Goal: Information Seeking & Learning: Learn about a topic

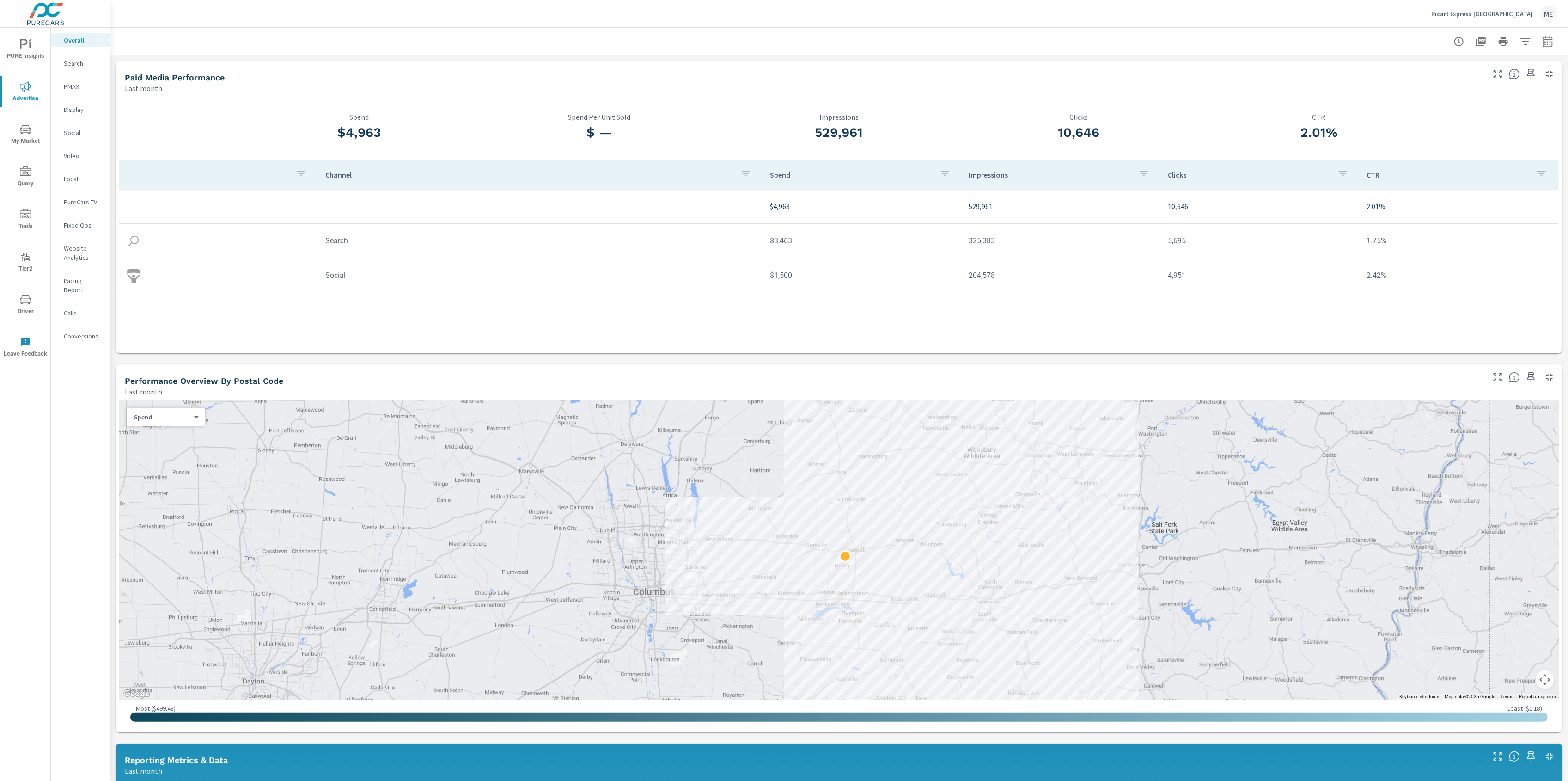
click at [929, 357] on div "Paid Media Performance Last month $4,963 Spend $ — Spend Per Unit Sold 529,961 …" at bounding box center [839, 700] width 1458 height 1289
click at [1132, 38] on div at bounding box center [839, 41] width 1436 height 27
click at [68, 131] on p "Social" at bounding box center [83, 132] width 39 height 9
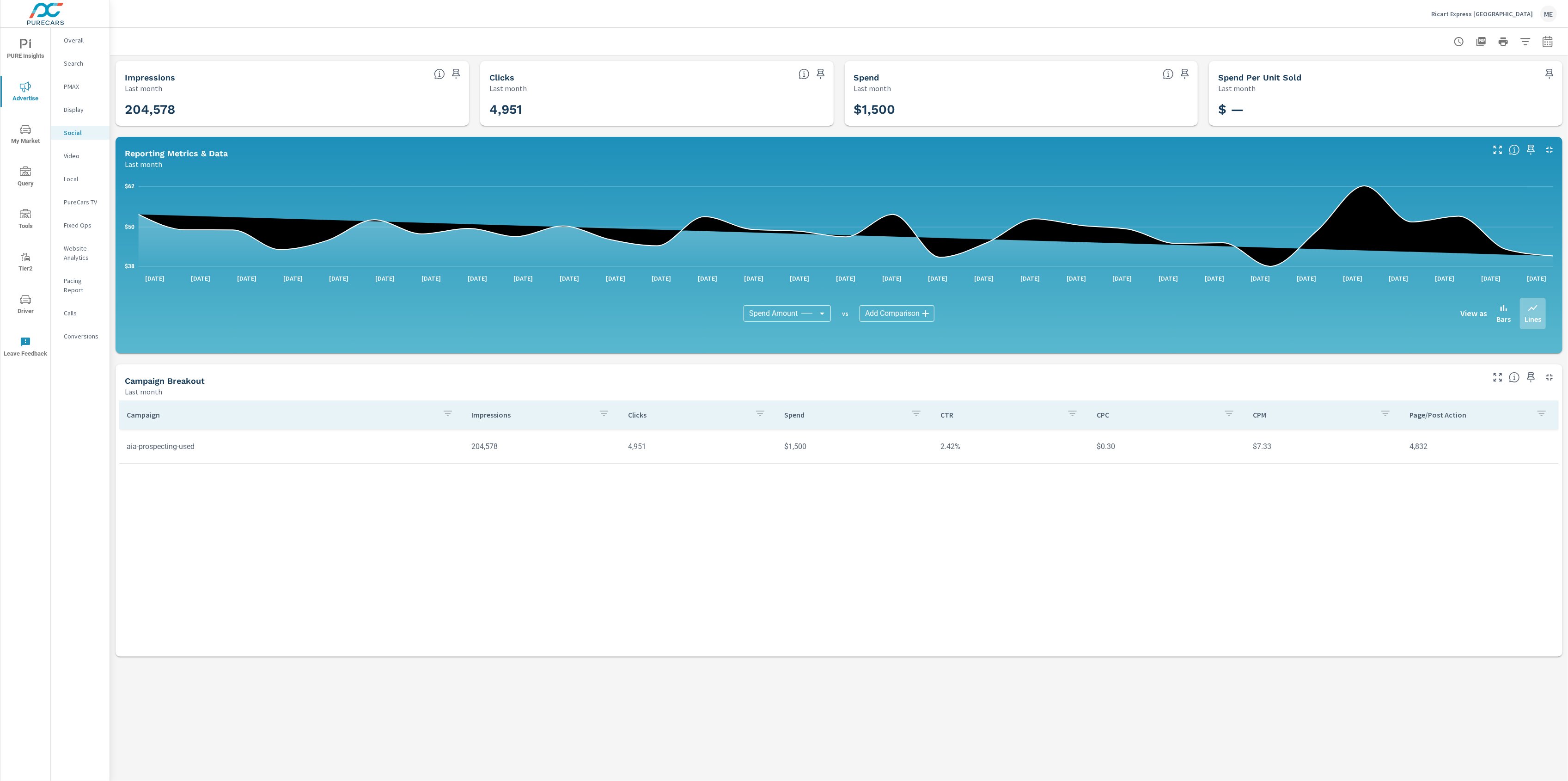
click at [76, 329] on div "Conversions" at bounding box center [79, 336] width 59 height 14
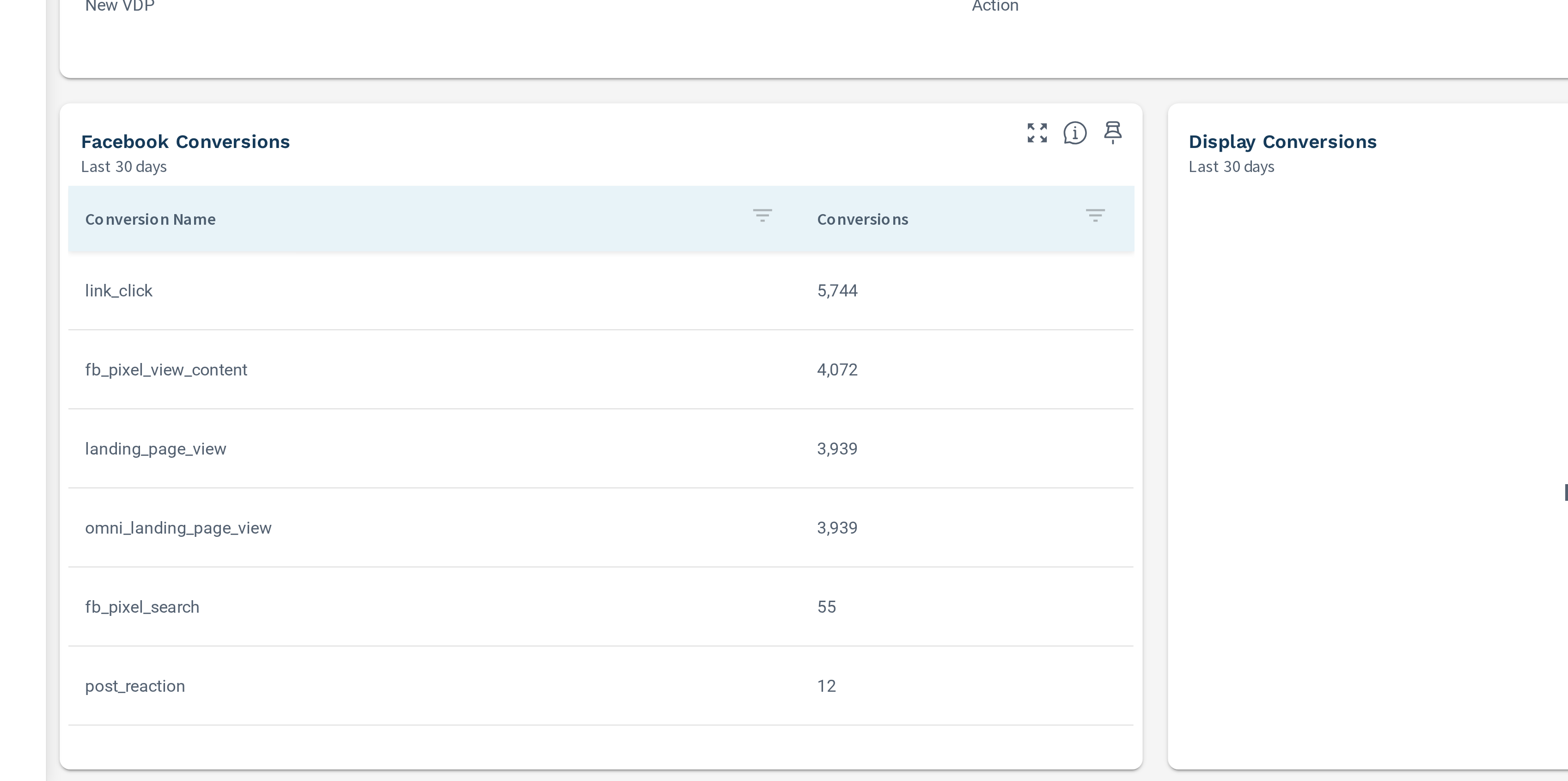
scroll to position [33, 0]
click at [602, 682] on div "Nothing to see here Check back soon!" at bounding box center [839, 646] width 475 height 260
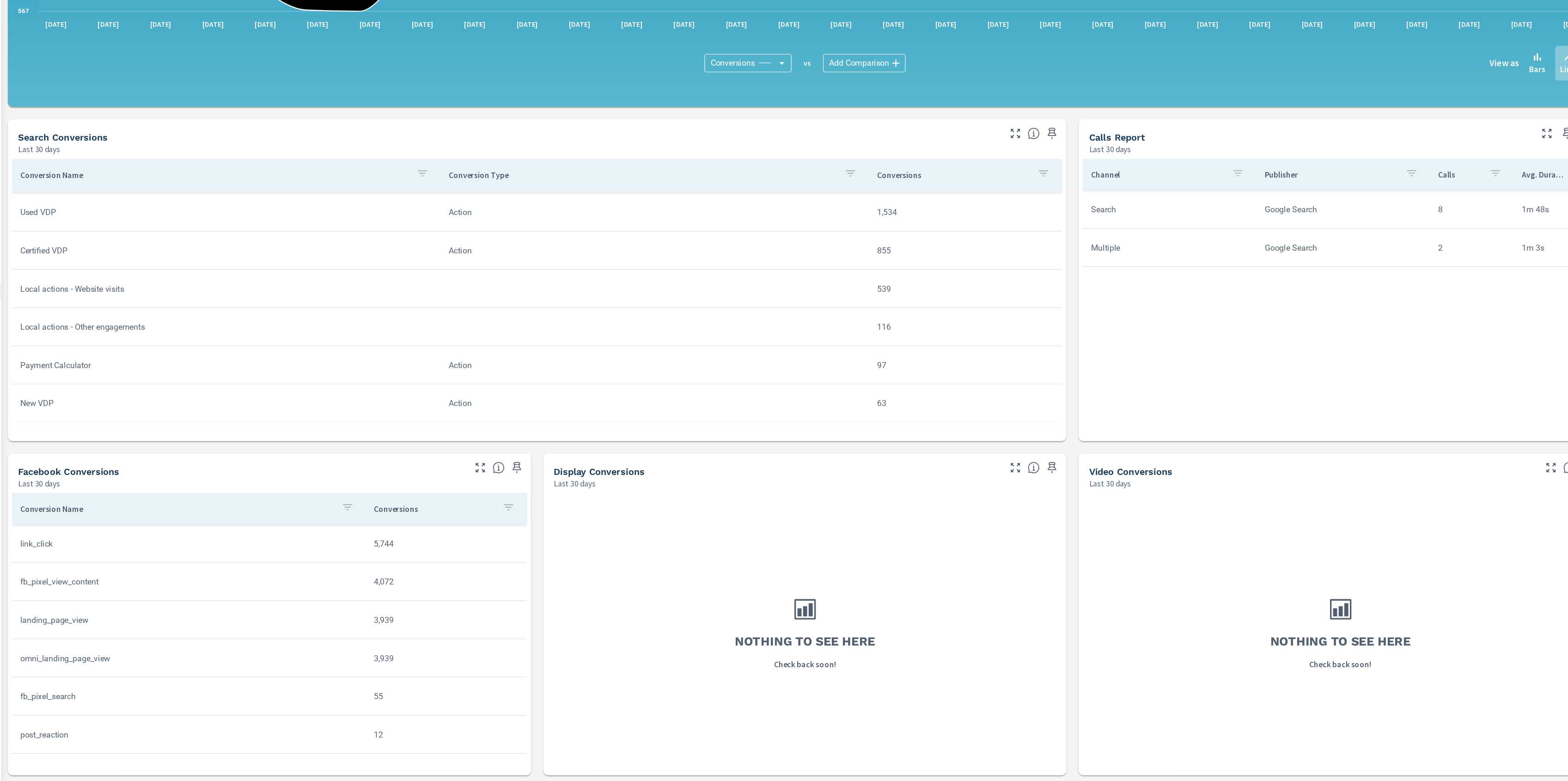
scroll to position [0, 0]
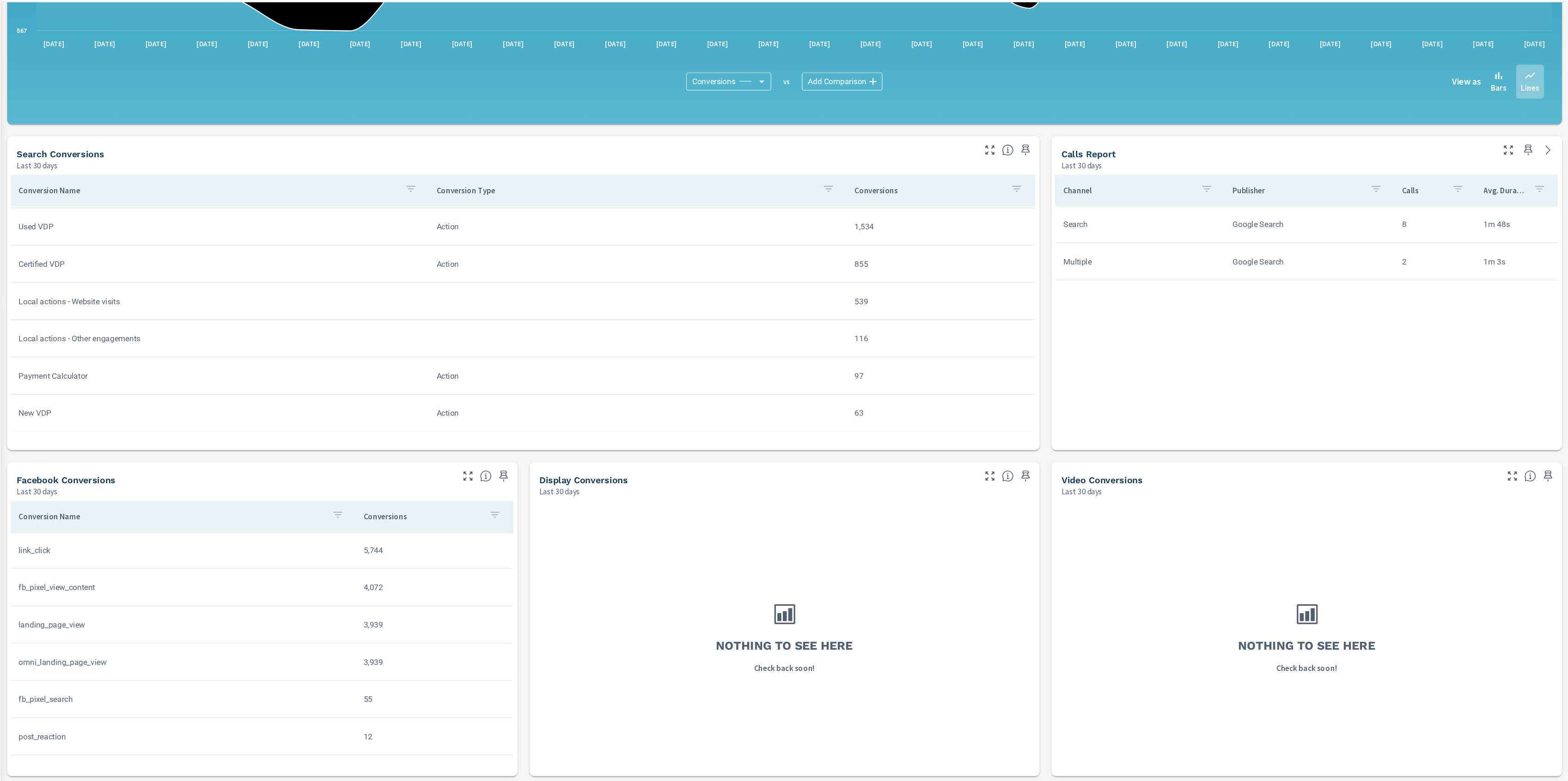
click at [1083, 597] on div "All Conversions Last 30 days 22,960 Conversions Search Last 30 days 5,181 Faceb…" at bounding box center [839, 289] width 1458 height 986
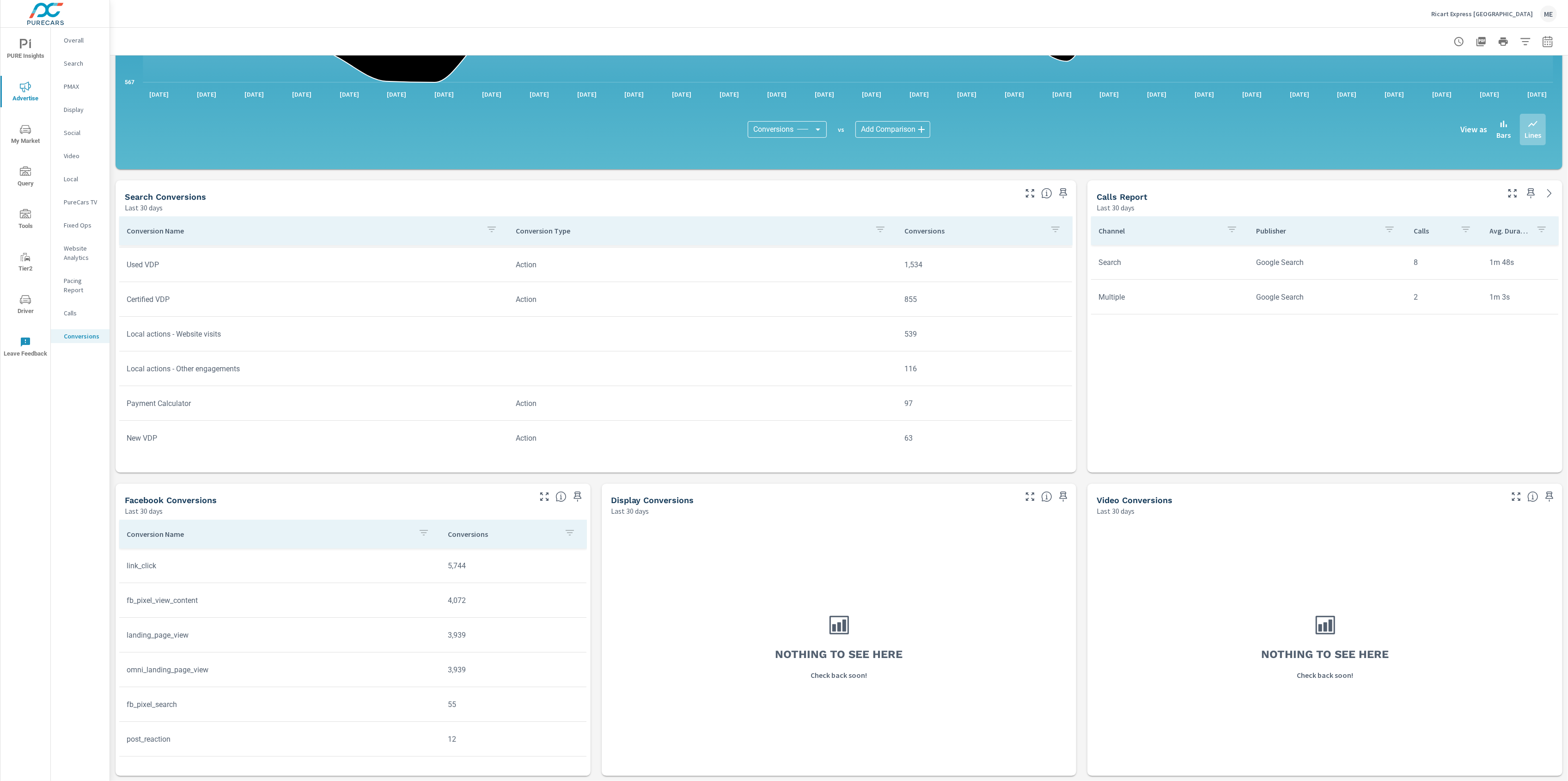
click at [22, 210] on icon "nav menu" at bounding box center [25, 214] width 11 height 11
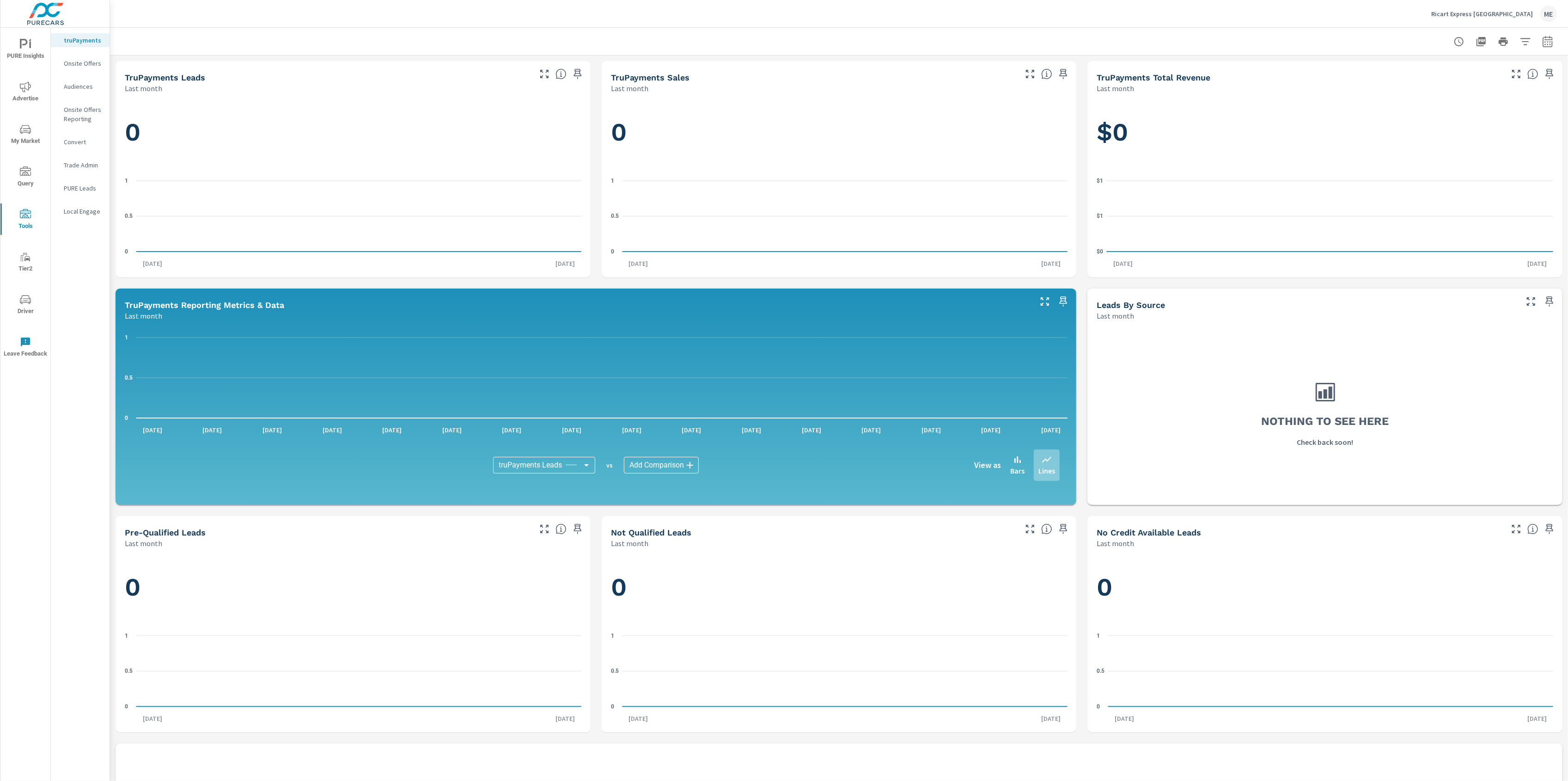
click at [85, 65] on p "Onsite Offers" at bounding box center [83, 63] width 39 height 9
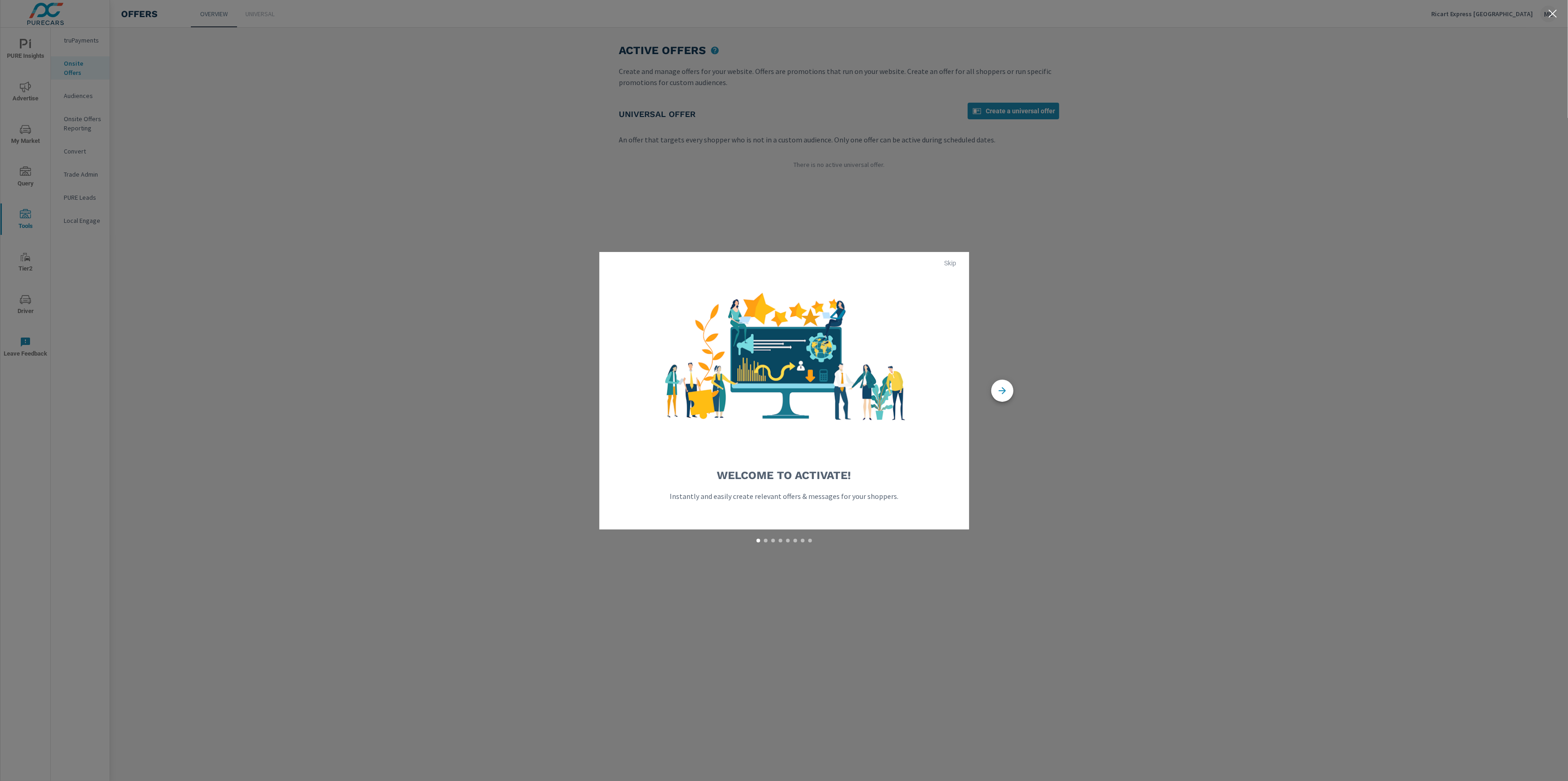
click at [948, 265] on span "Skip" at bounding box center [951, 263] width 22 height 8
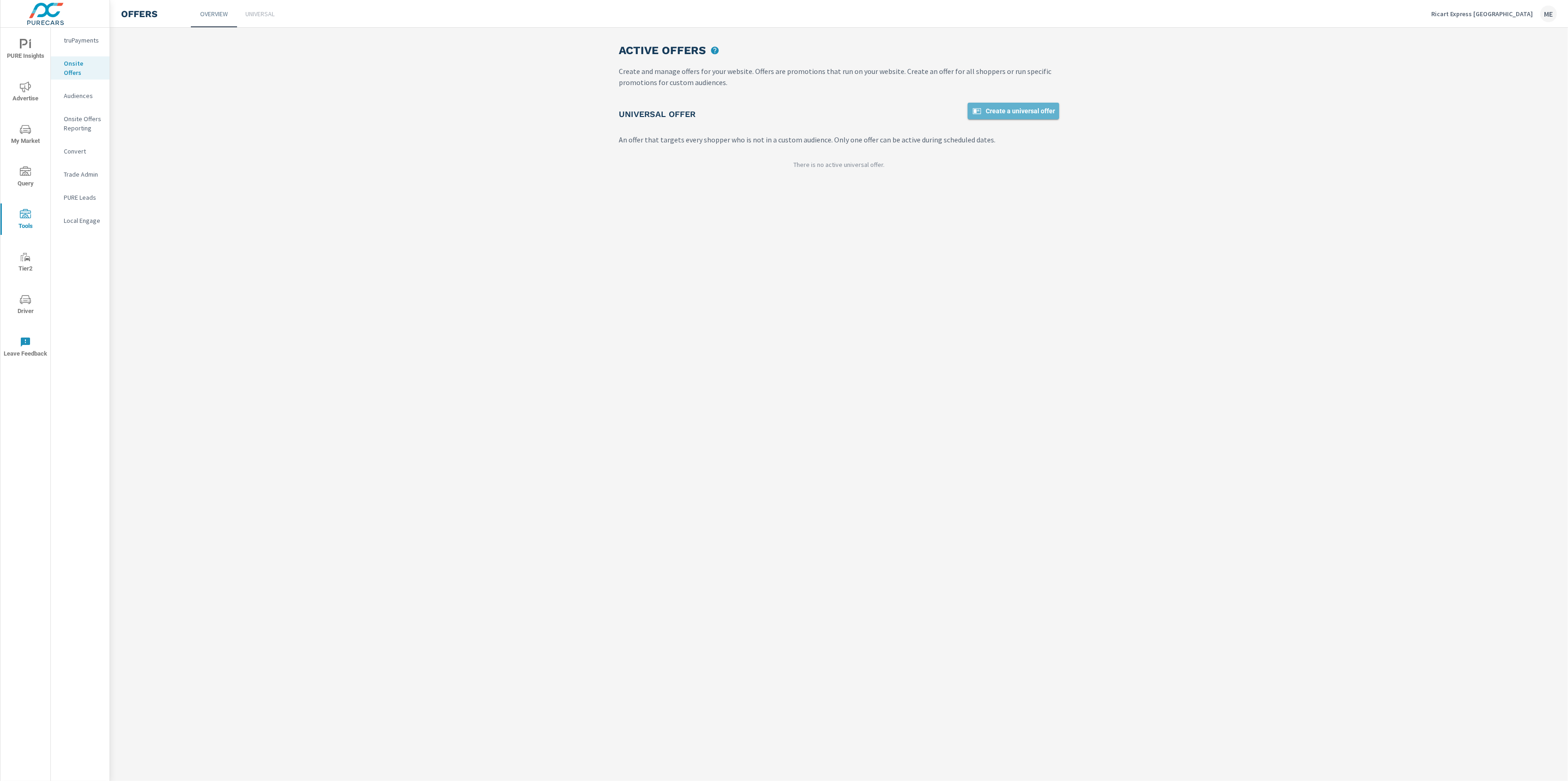
click at [1022, 104] on link "Create a universal offer" at bounding box center [1013, 111] width 91 height 16
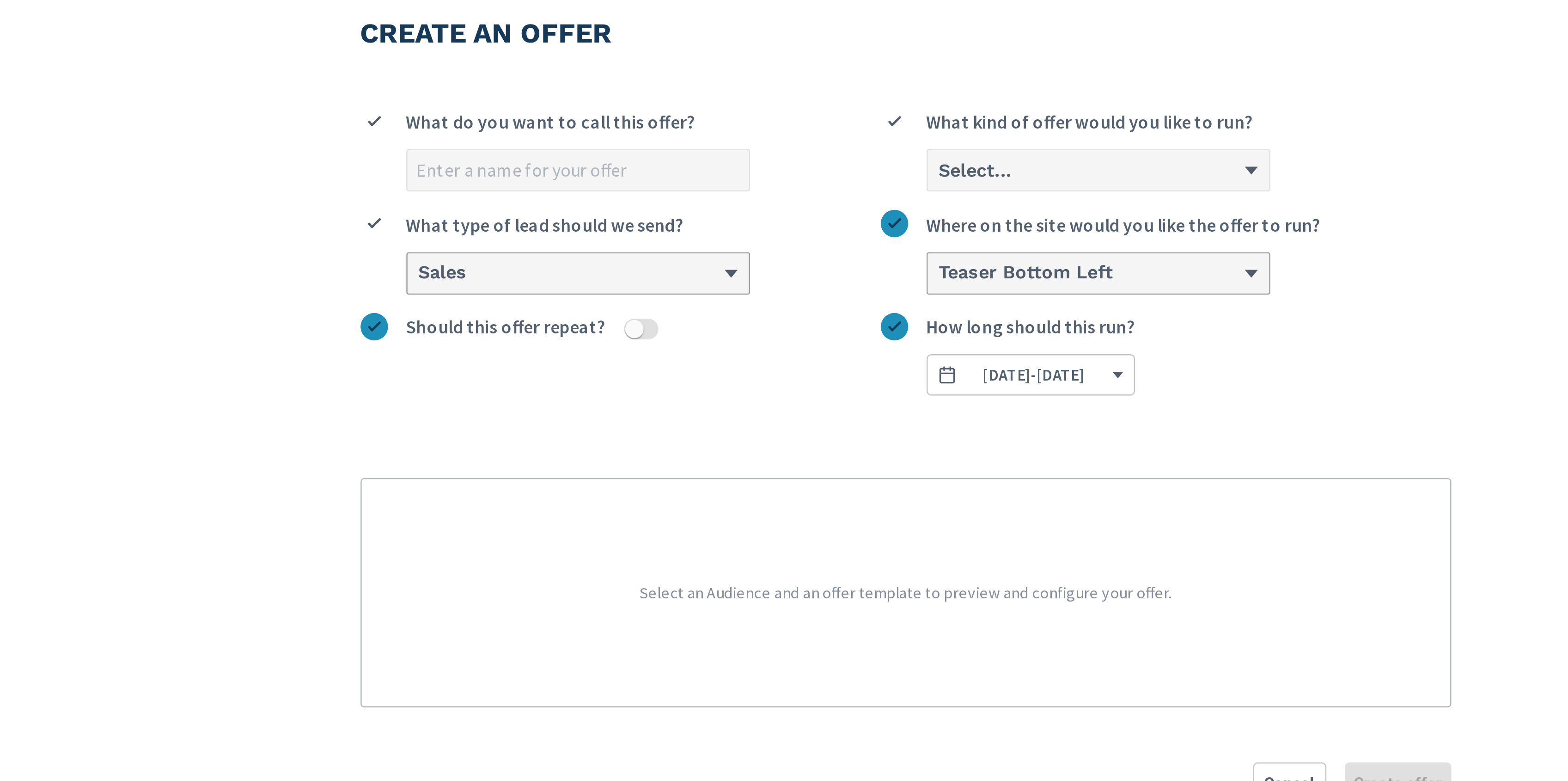
click at [898, 123] on div "Select..." at bounding box center [917, 117] width 138 height 16
click at [853, 121] on input "Select... What kind of offer would you like to run?" at bounding box center [852, 117] width 1 height 9
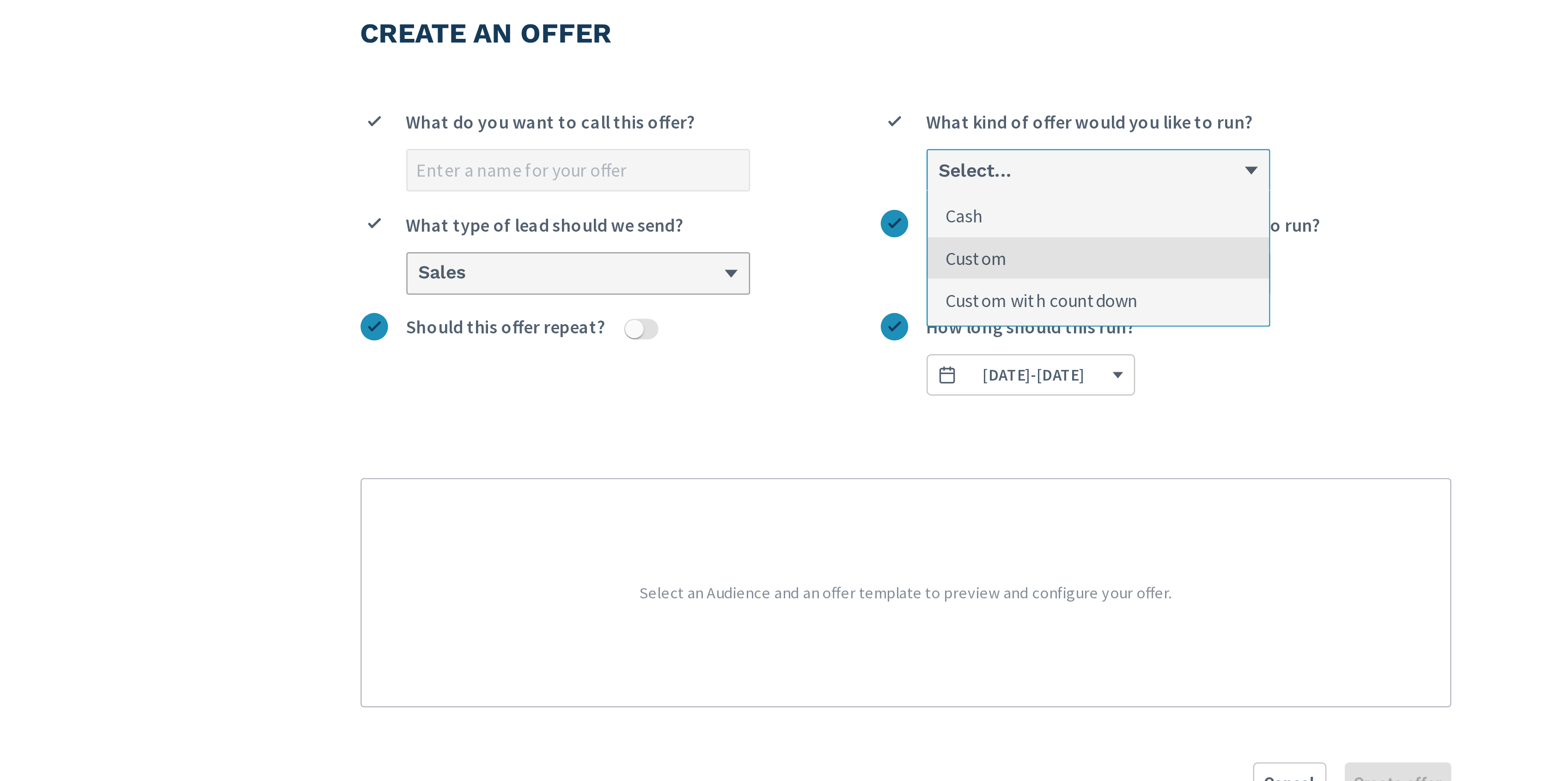
click at [820, 150] on label "Sales What type of lead should we send?" at bounding box center [724, 149] width 210 height 33
click at [643, 154] on input "Sales What type of lead should we send?" at bounding box center [642, 158] width 1 height 9
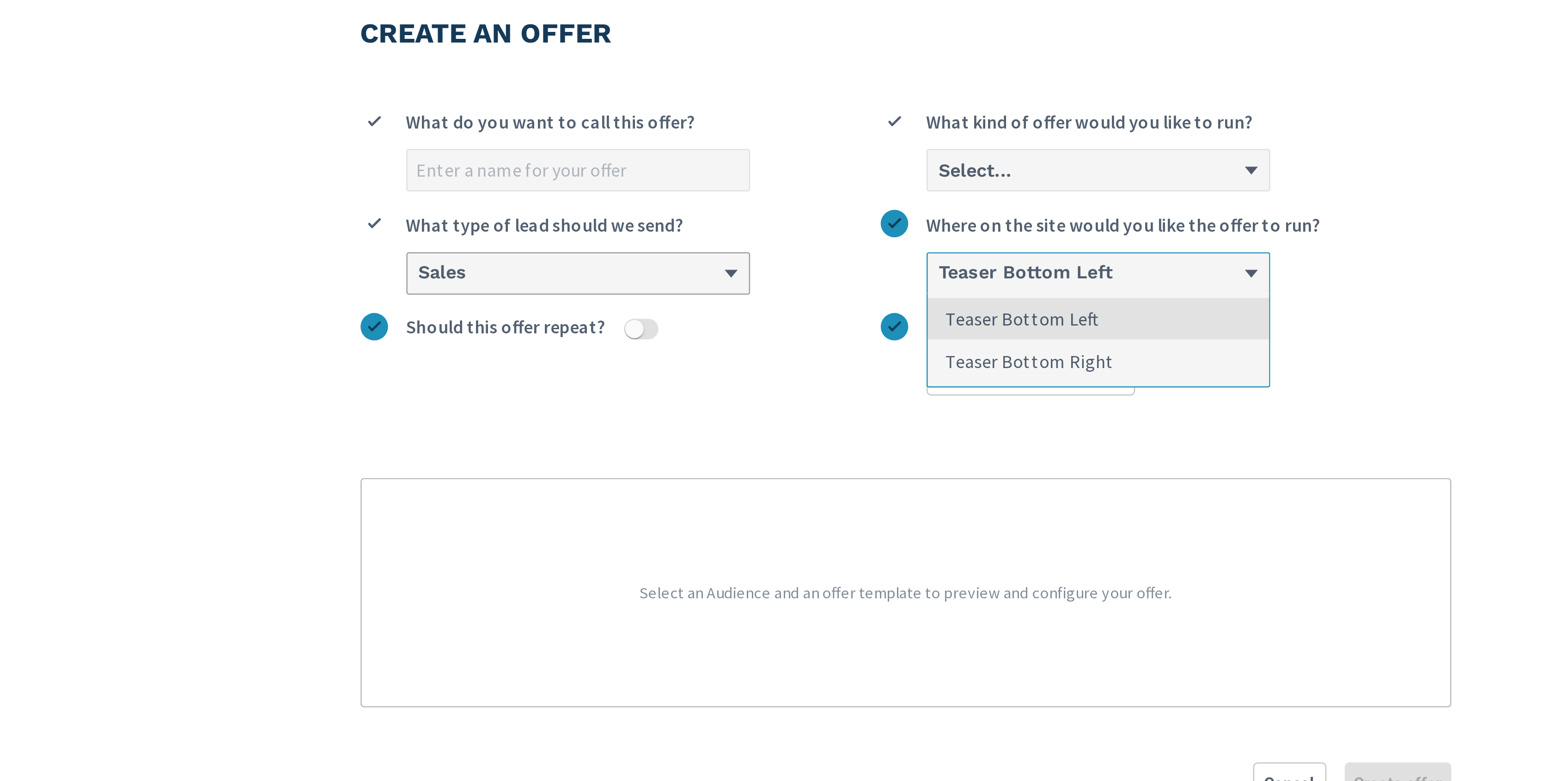
click at [918, 160] on h6 "Teaser Bottom Left" at bounding box center [888, 158] width 70 height 9
click at [853, 160] on input "option Teaser Bottom Left focused, 1 of 2. 2 results available. Use Up and Down…" at bounding box center [852, 158] width 1 height 9
click at [823, 166] on label "Sales What type of lead should we send?" at bounding box center [724, 149] width 210 height 33
click at [643, 163] on input "Sales What type of lead should we send?" at bounding box center [642, 158] width 1 height 9
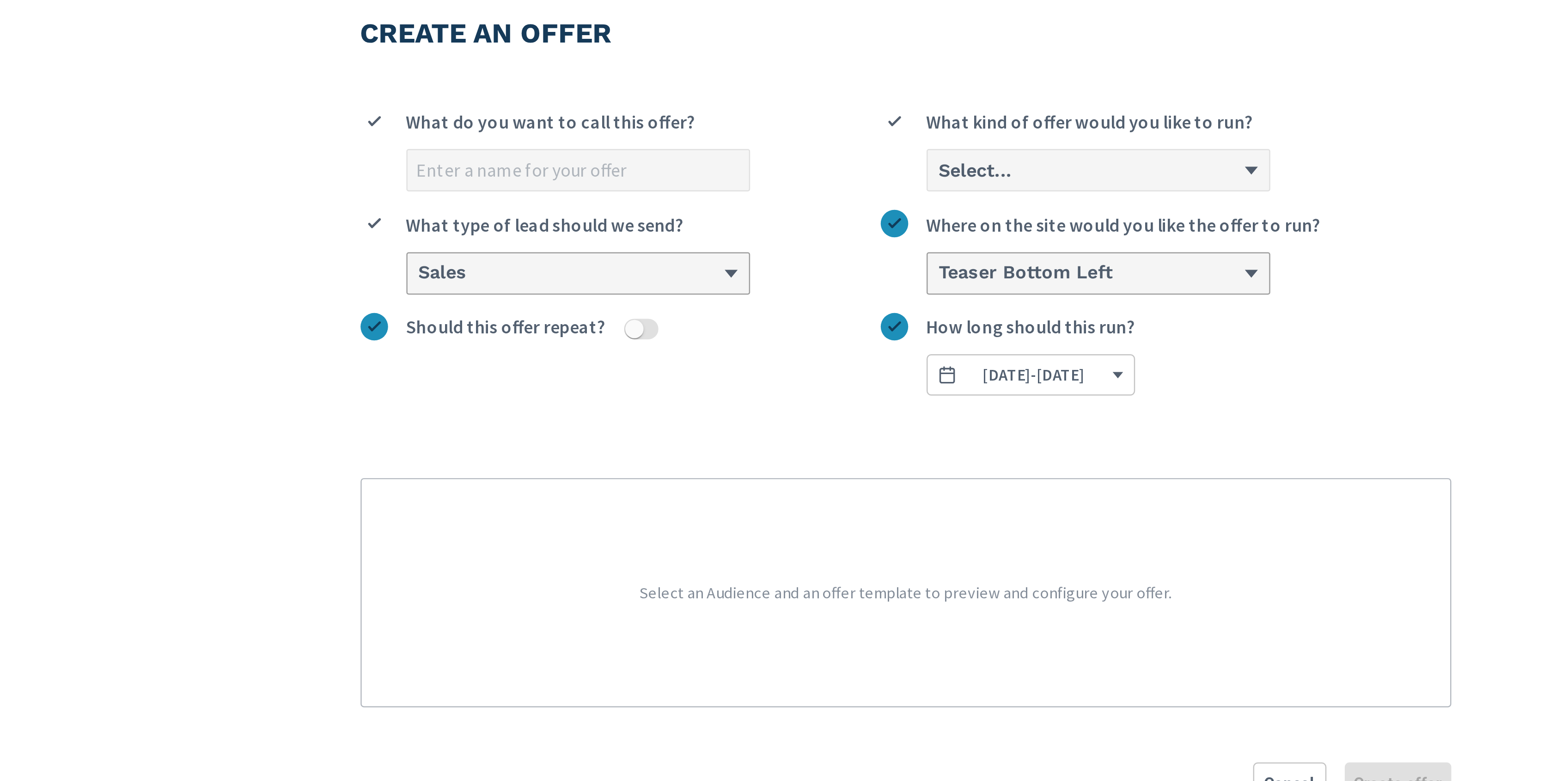
click at [945, 117] on div "Select..." at bounding box center [913, 117] width 123 height 9
click at [853, 117] on input "Select... What kind of offer would you like to run?" at bounding box center [852, 117] width 1 height 9
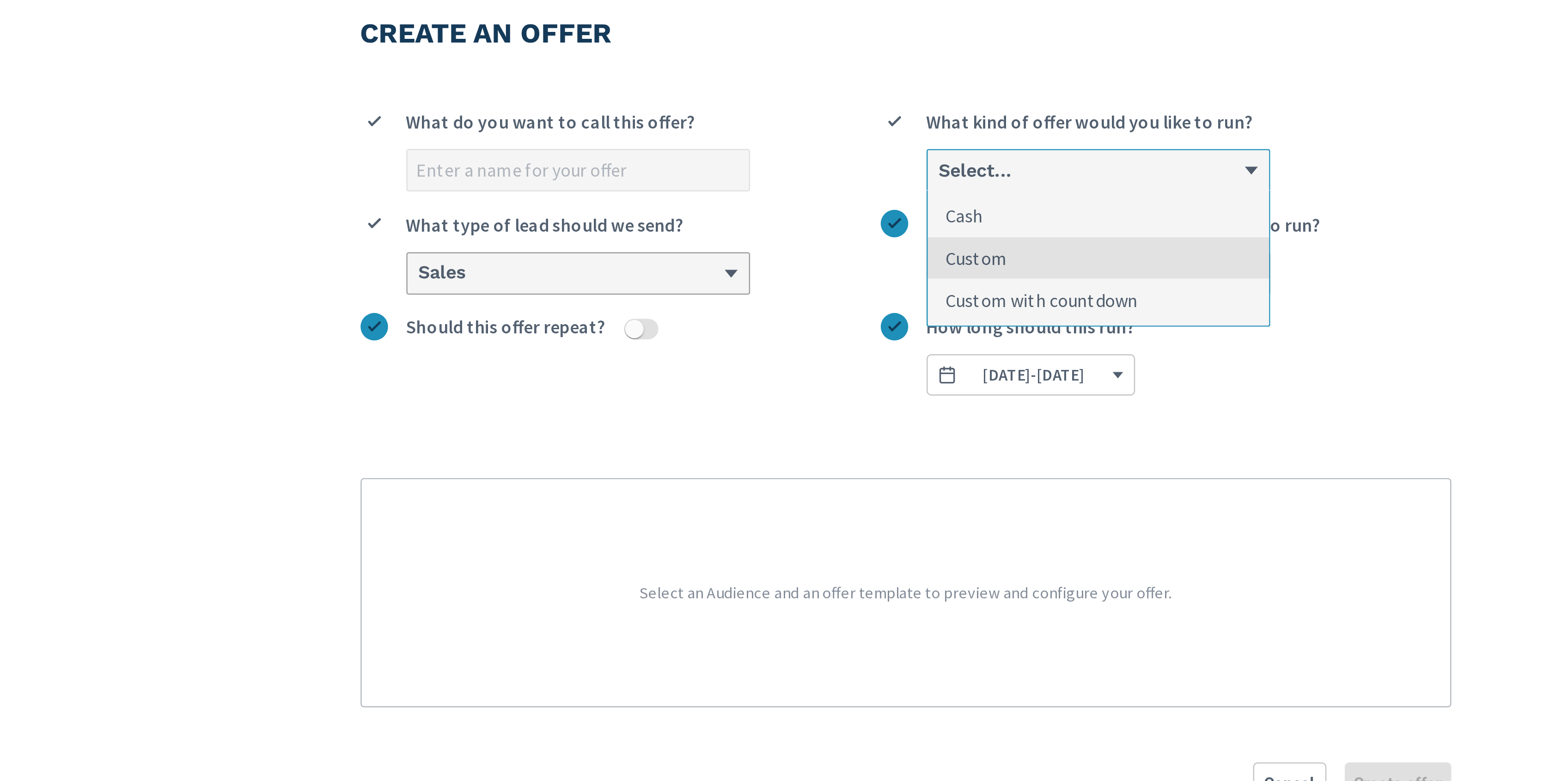
click at [1067, 172] on div "Create an offer What do you want to call this offer? option Custom focused, 2 o…" at bounding box center [839, 216] width 462 height 356
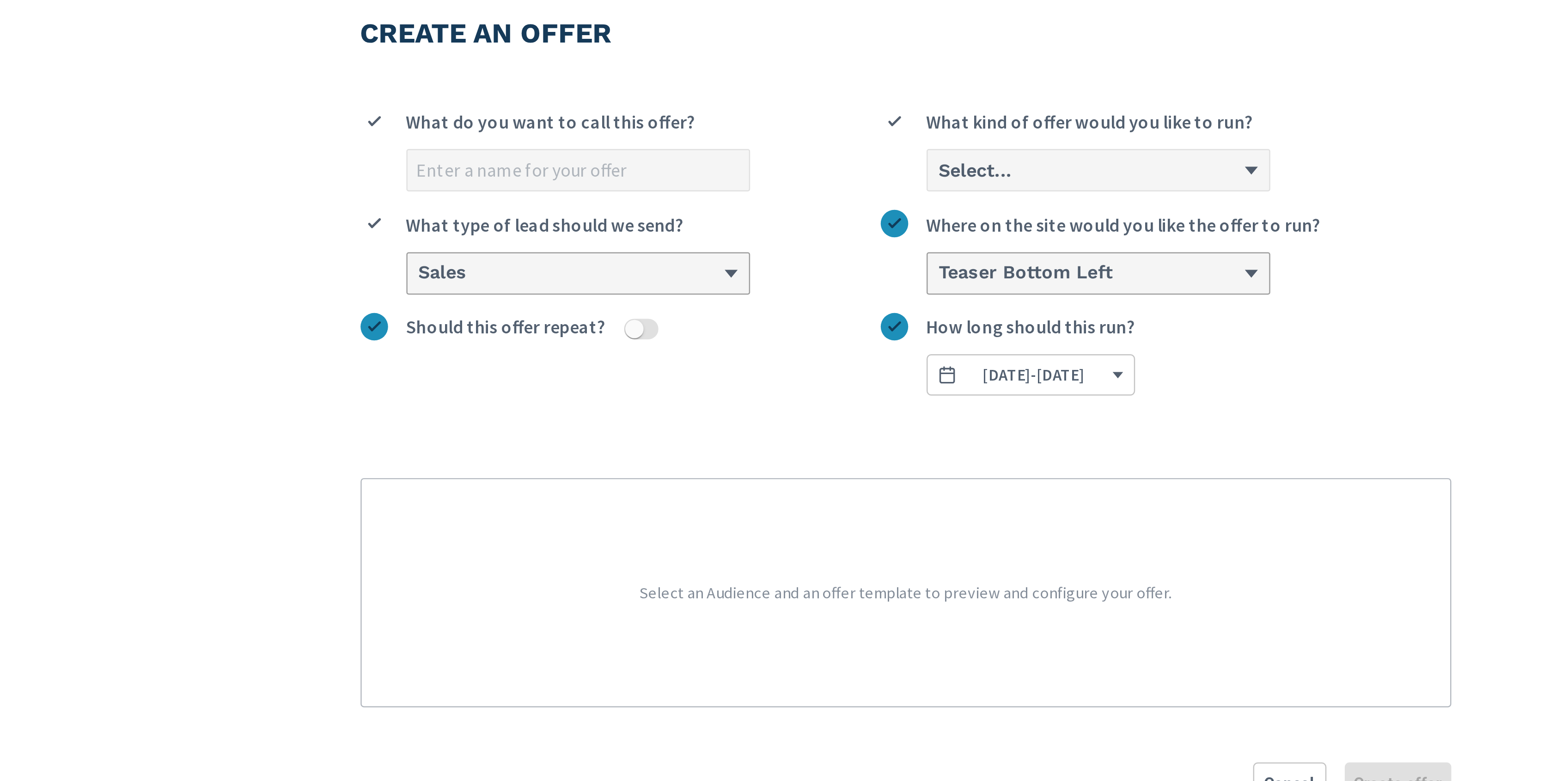
click at [928, 121] on div "Select..." at bounding box center [913, 117] width 123 height 9
click at [853, 121] on input "Select... What kind of offer would you like to run?" at bounding box center [852, 117] width 1 height 9
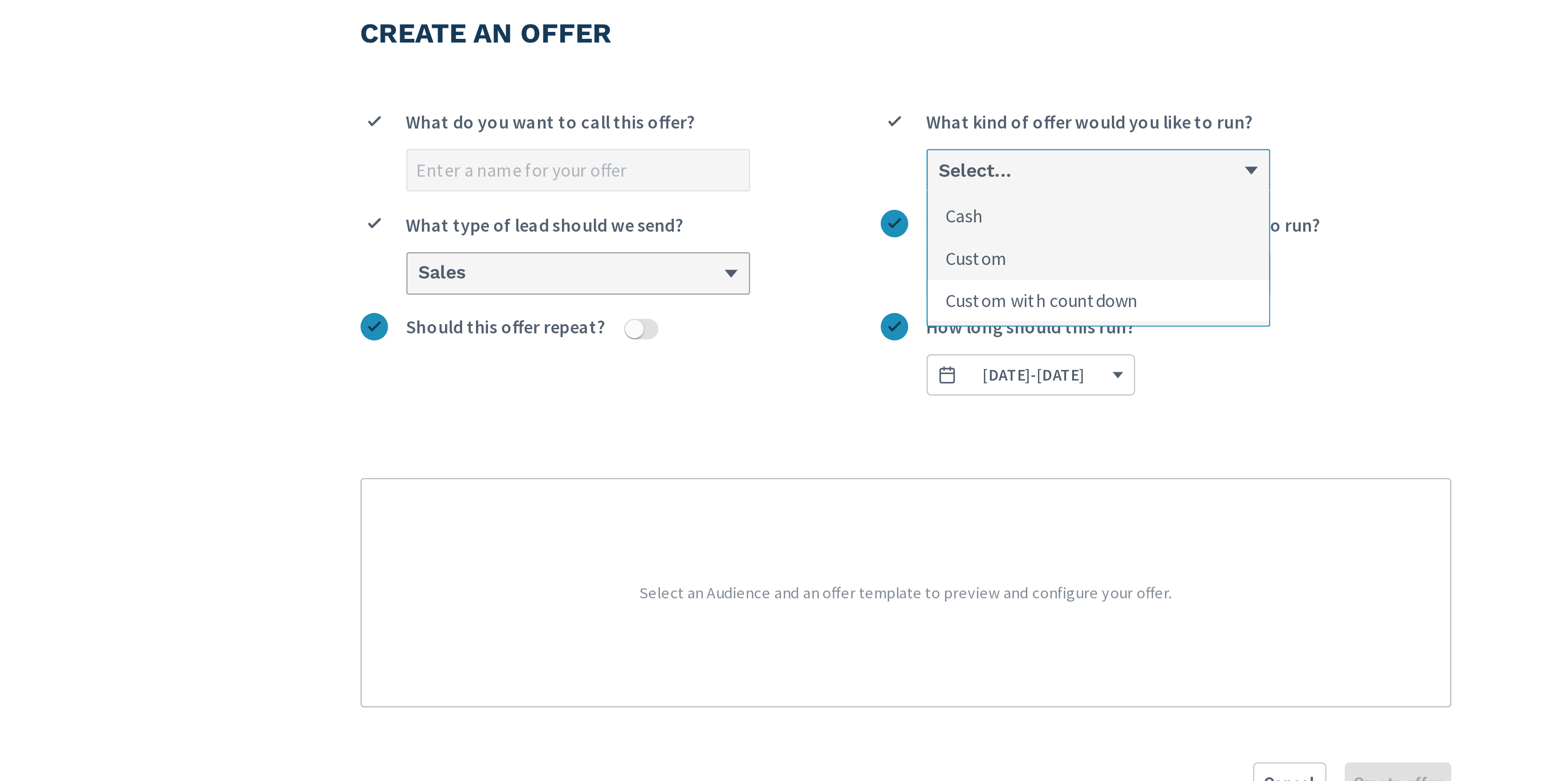
click at [948, 170] on li "Custom with countdown" at bounding box center [917, 169] width 138 height 16
click at [853, 121] on input "option Custom with countdown focused, 3 of 3. 3 results available. Use Up and D…" at bounding box center [852, 117] width 1 height 9
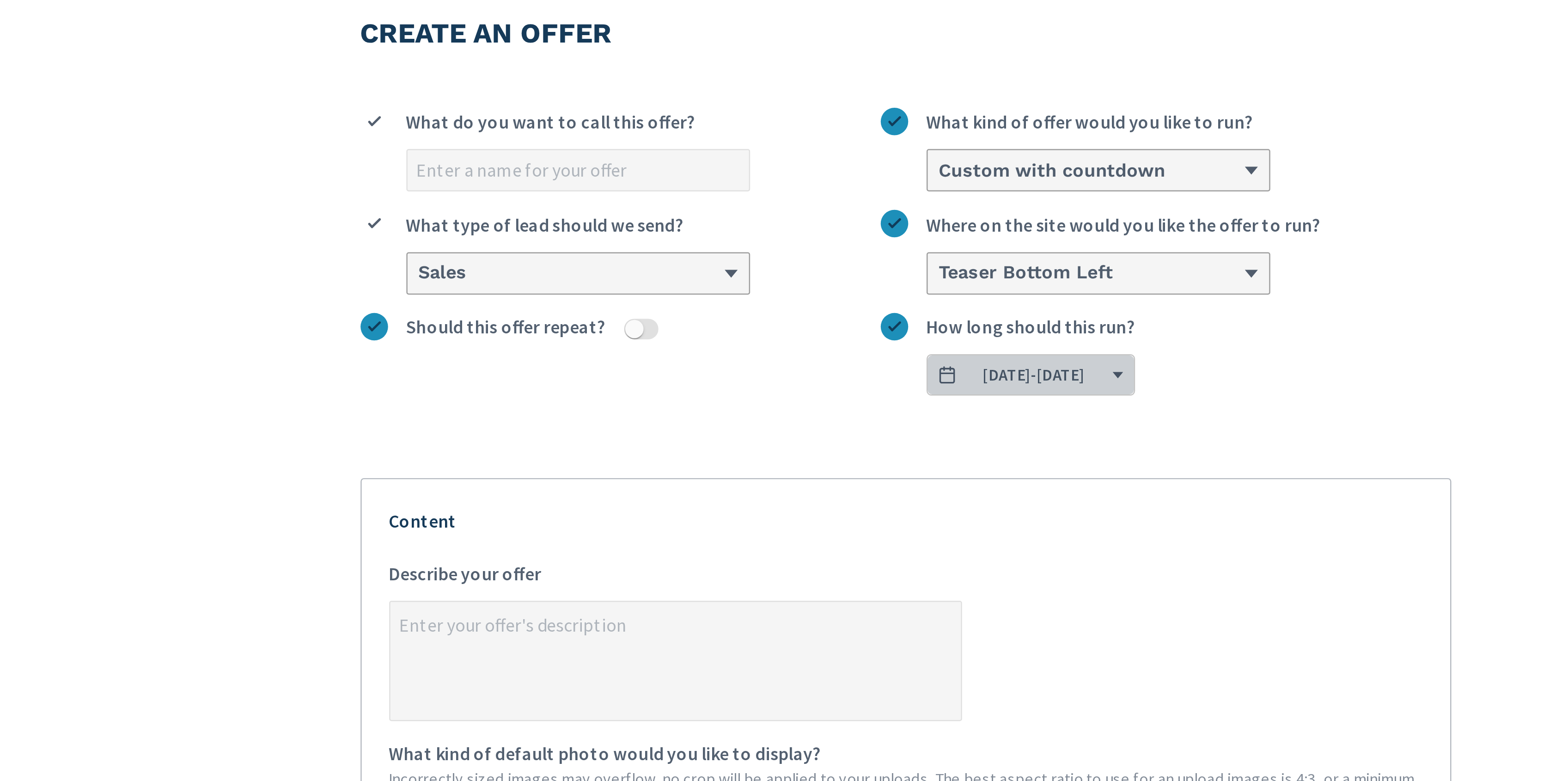
click at [911, 200] on span "08/18/2025 - 08/31/2025" at bounding box center [890, 199] width 41 height 8
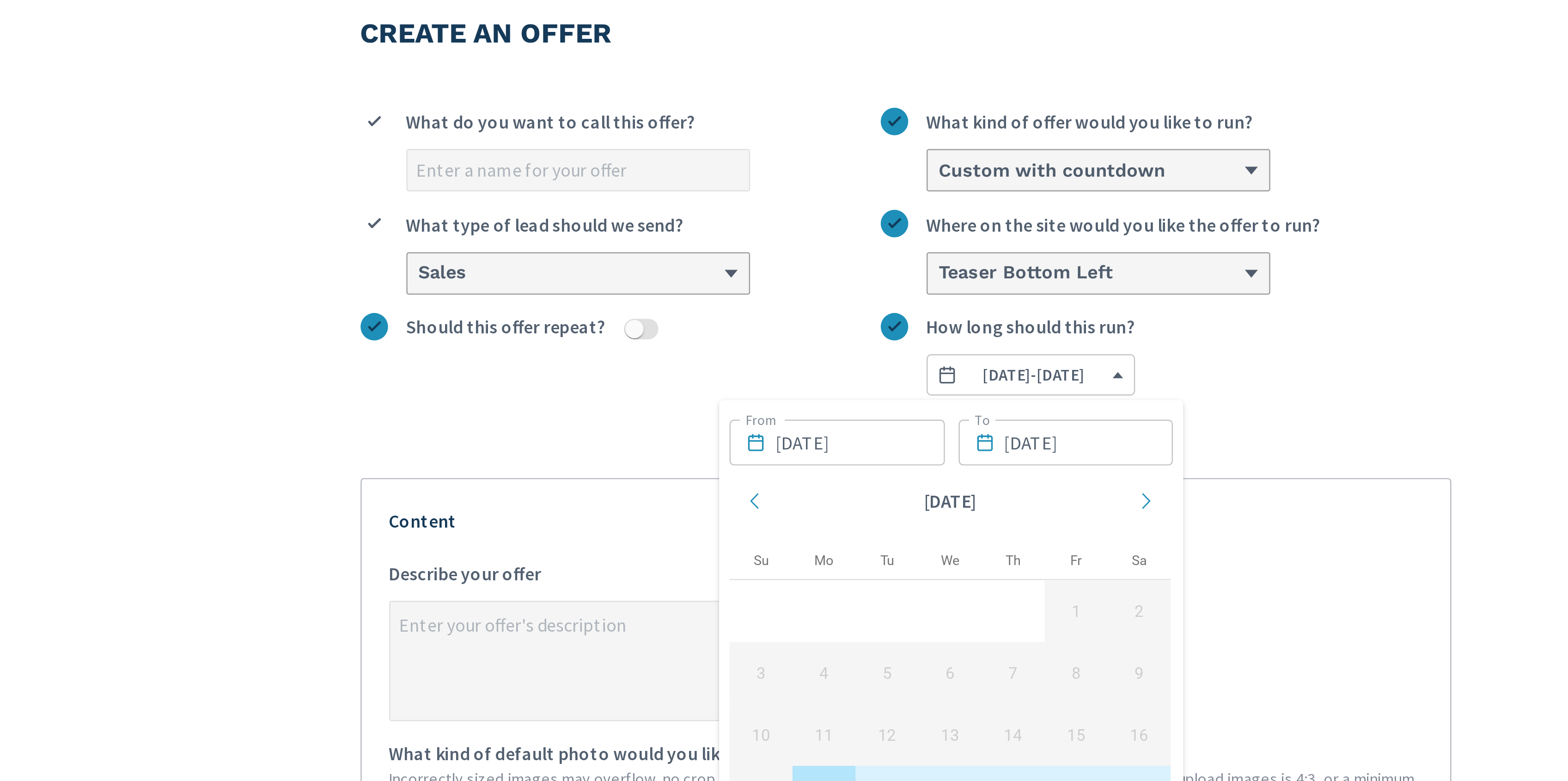
click at [1014, 195] on label "08/18/2025 - 08/31/2025 How long should this run?" at bounding box center [944, 191] width 230 height 33
click at [931, 195] on button "08/18/2025 - 08/31/2025" at bounding box center [889, 199] width 84 height 16
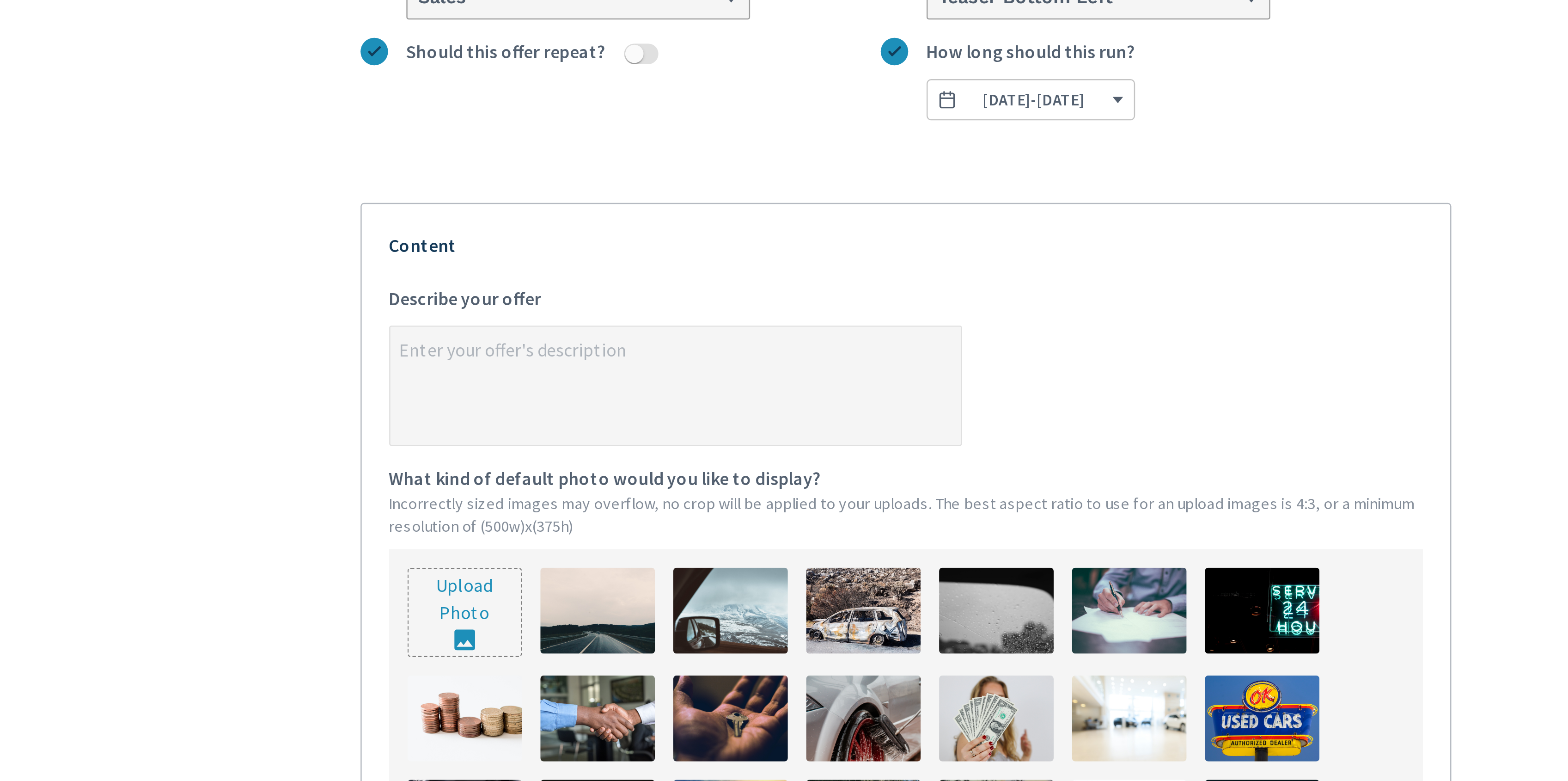
click at [730, 299] on textarea "x Describe your offer" at bounding box center [747, 316] width 230 height 46
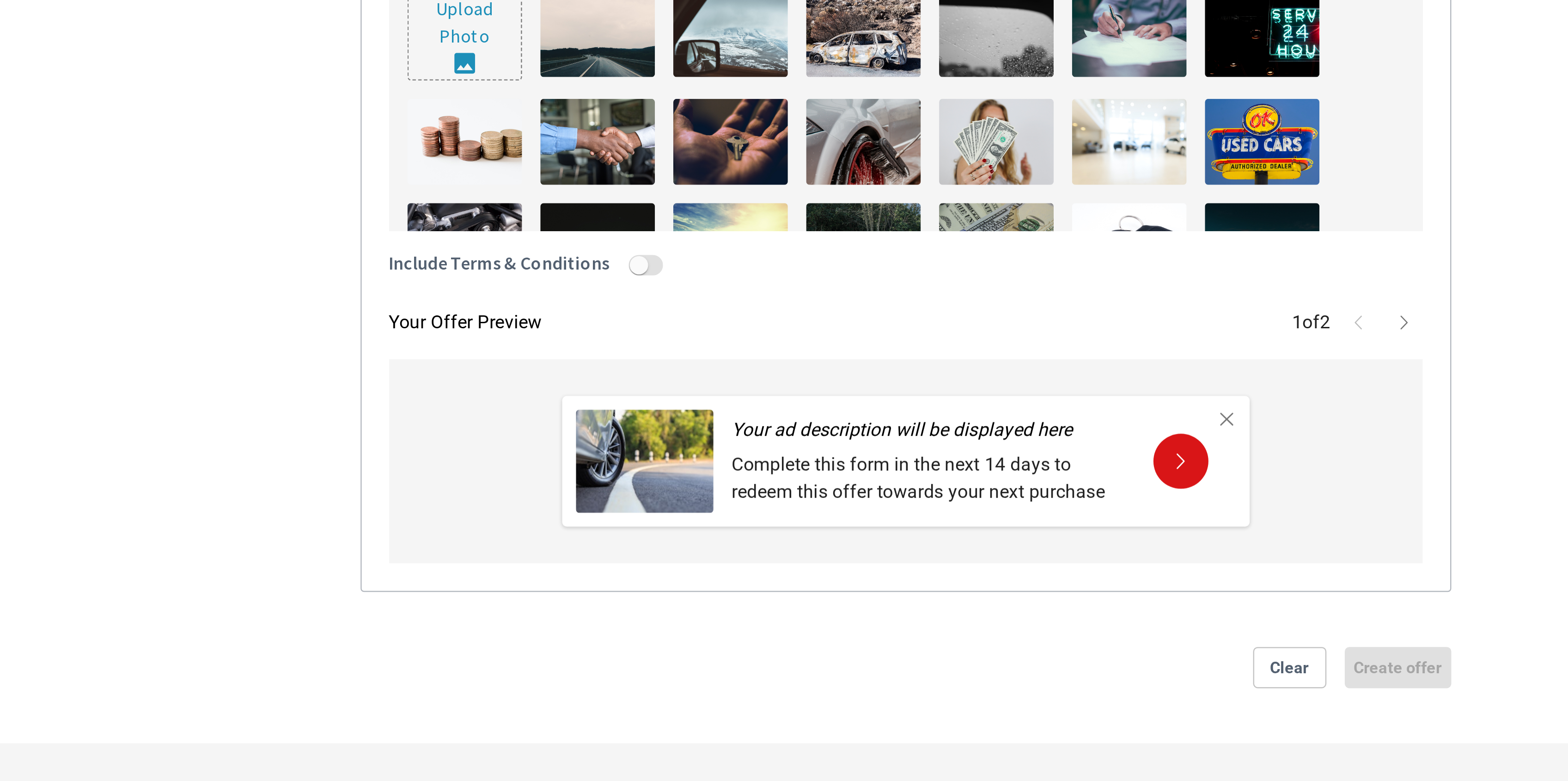
type textarea "x"
click at [1038, 525] on icon "button" at bounding box center [1040, 521] width 7 height 7
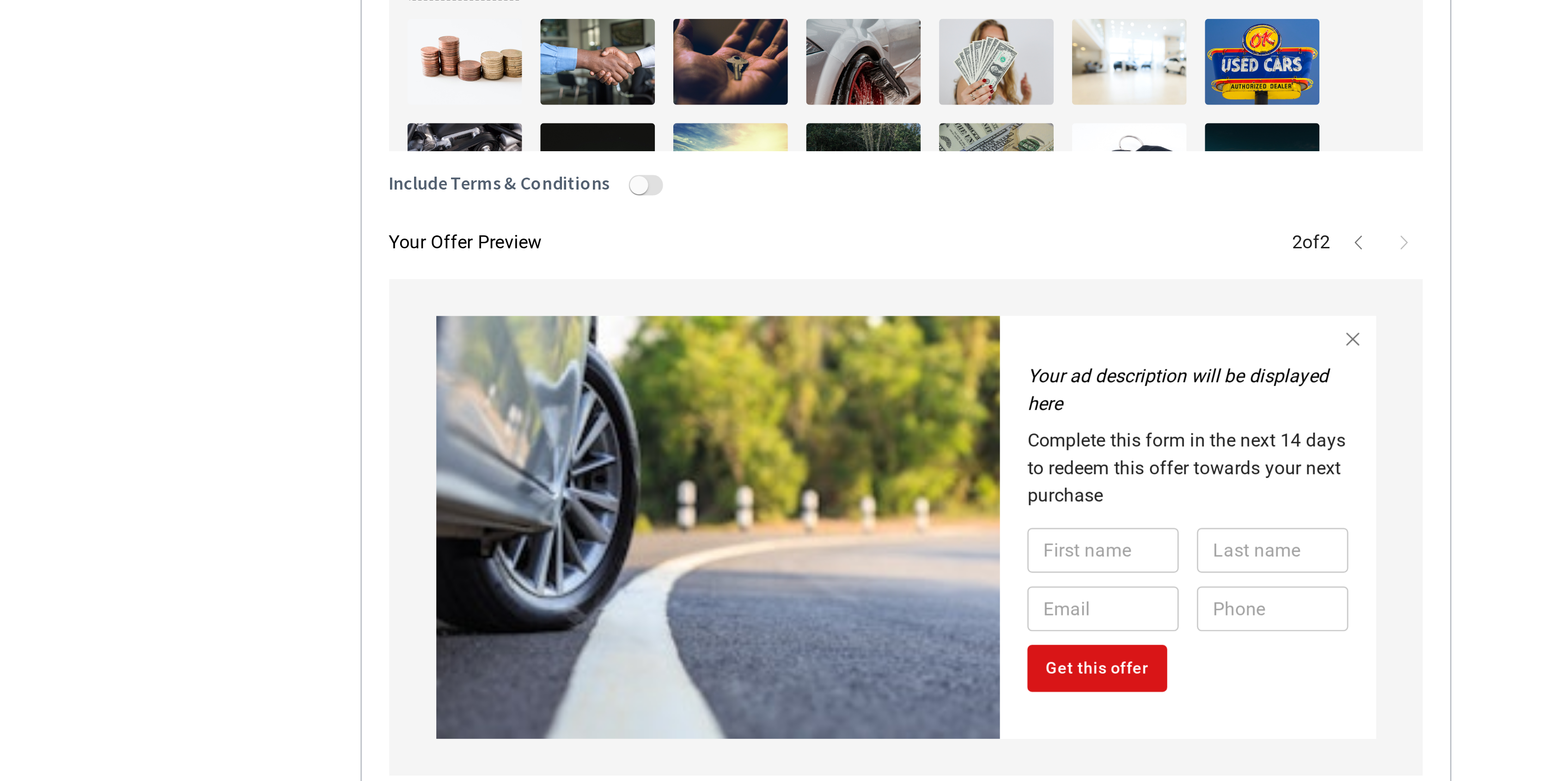
scroll to position [41, 0]
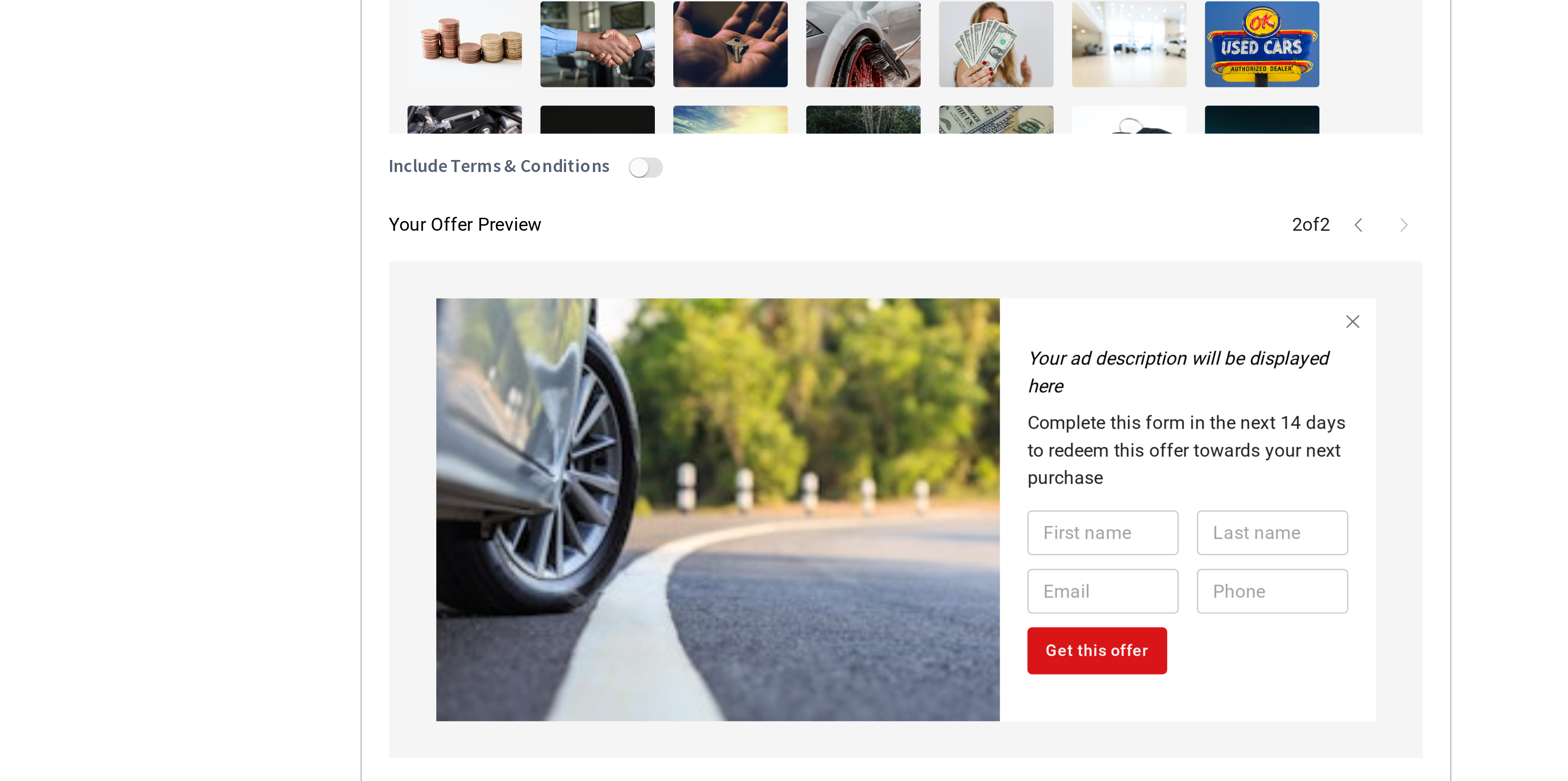
click at [1020, 529] on icon "button" at bounding box center [1020, 532] width 7 height 7
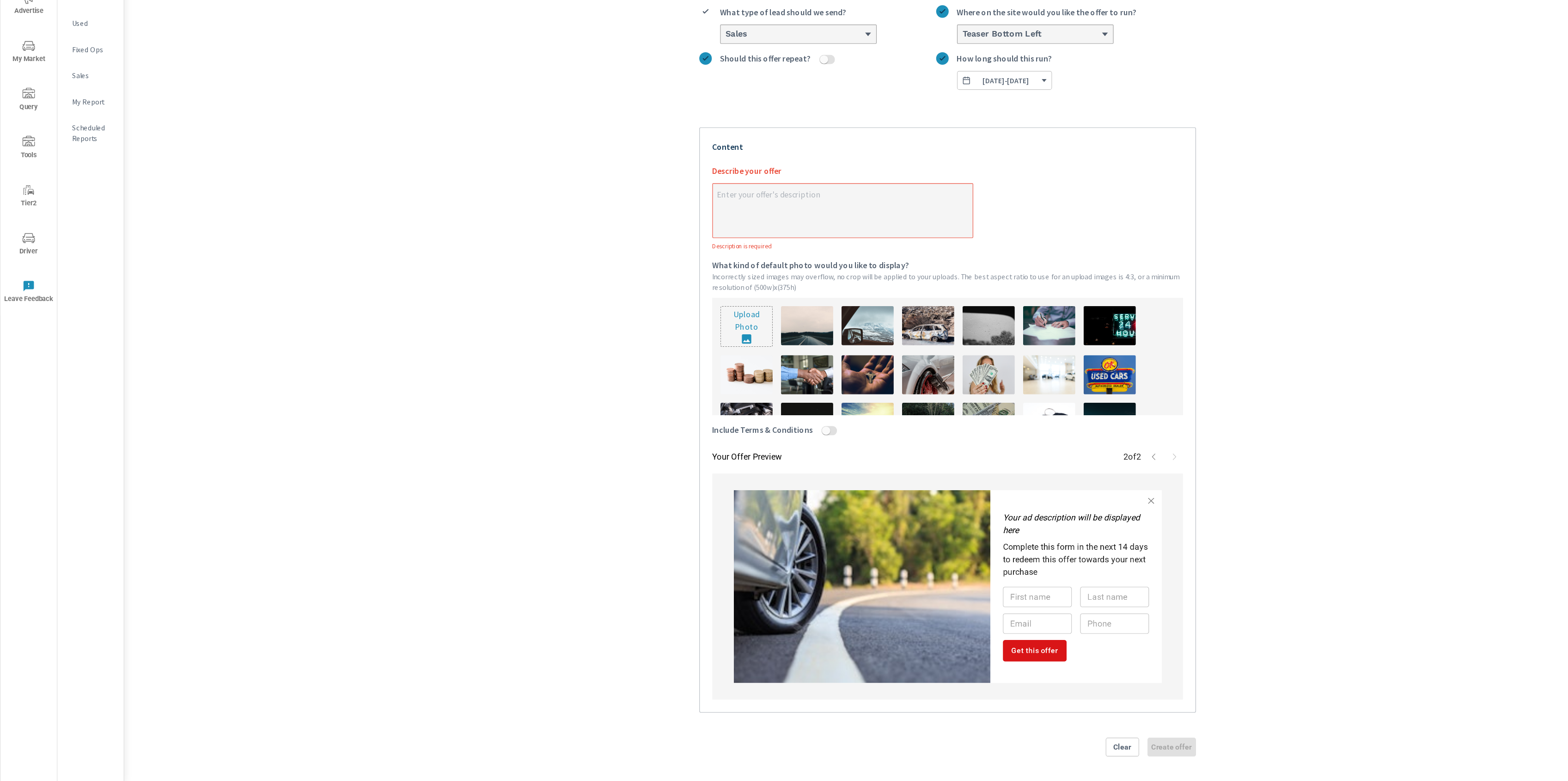
click at [1292, 526] on section "Create an offer What do you want to call this offer? Custom with countdown What…" at bounding box center [839, 390] width 1458 height 781
click at [991, 749] on span "Clear" at bounding box center [994, 750] width 22 height 8
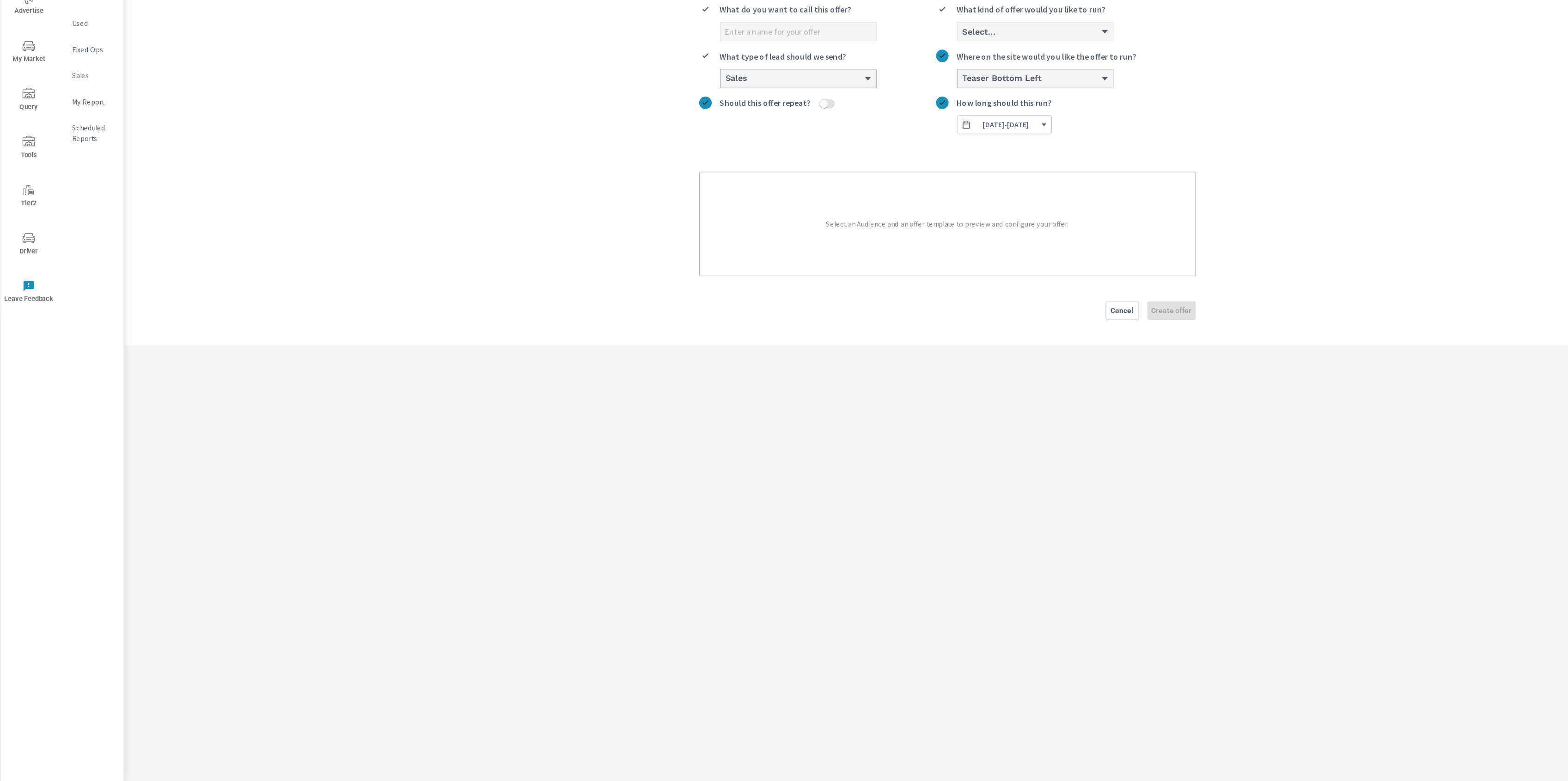
scroll to position [0, 0]
click at [1148, 480] on div "Universal Offers Create an offer Create an offer What do you want to call this …" at bounding box center [839, 404] width 1458 height 753
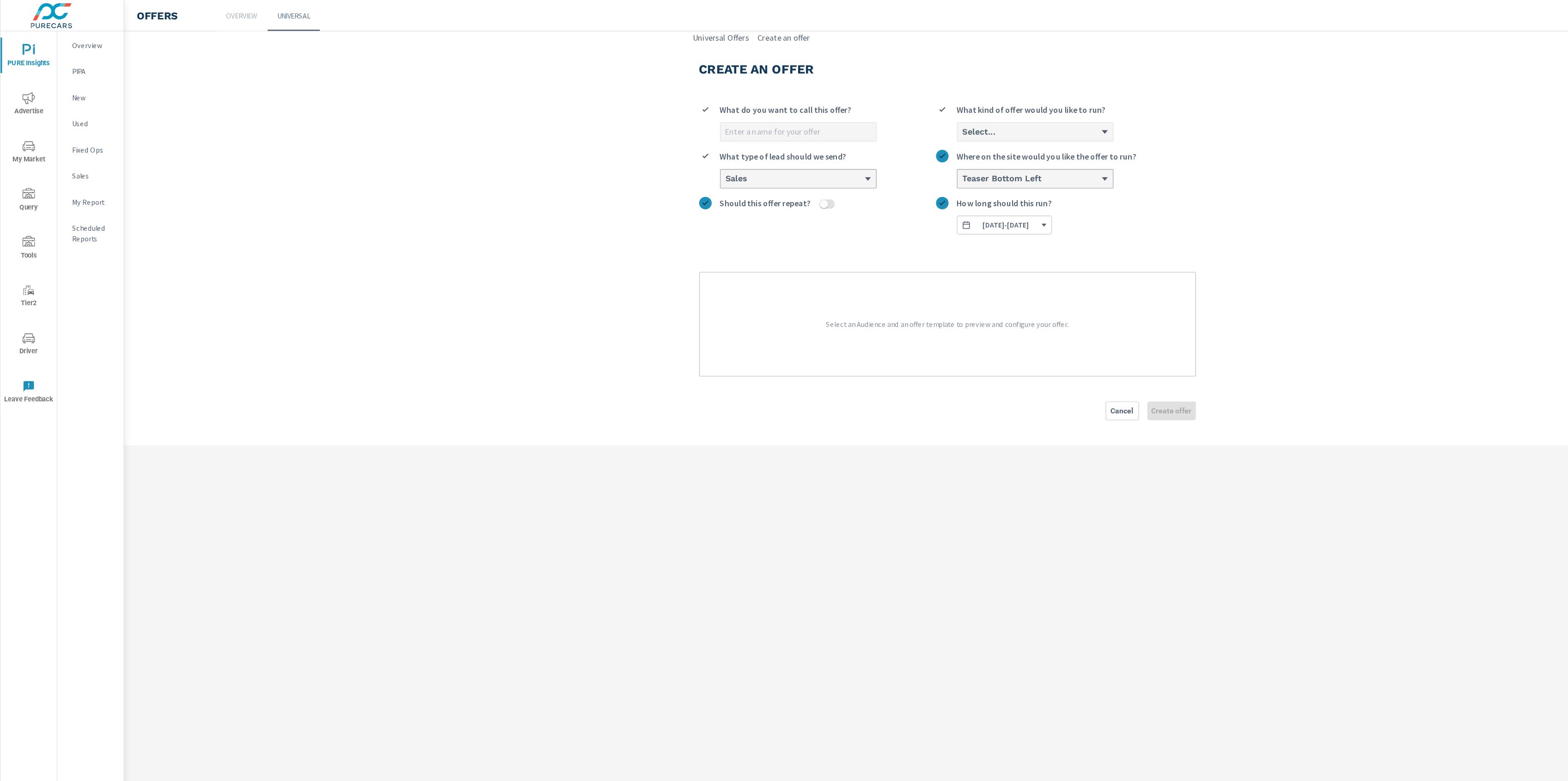
click at [84, 37] on p "Overview" at bounding box center [83, 40] width 39 height 9
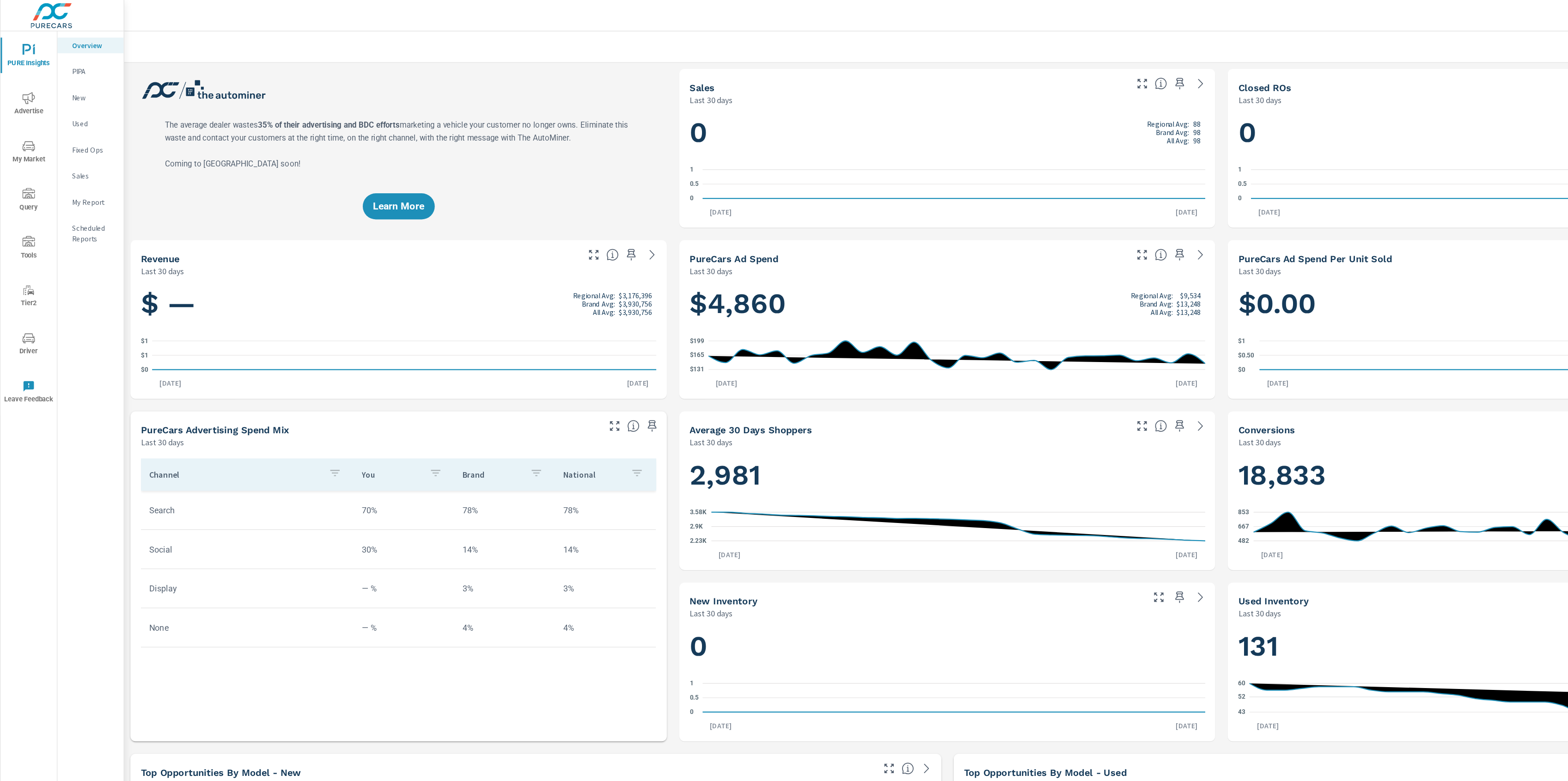
scroll to position [1, 0]
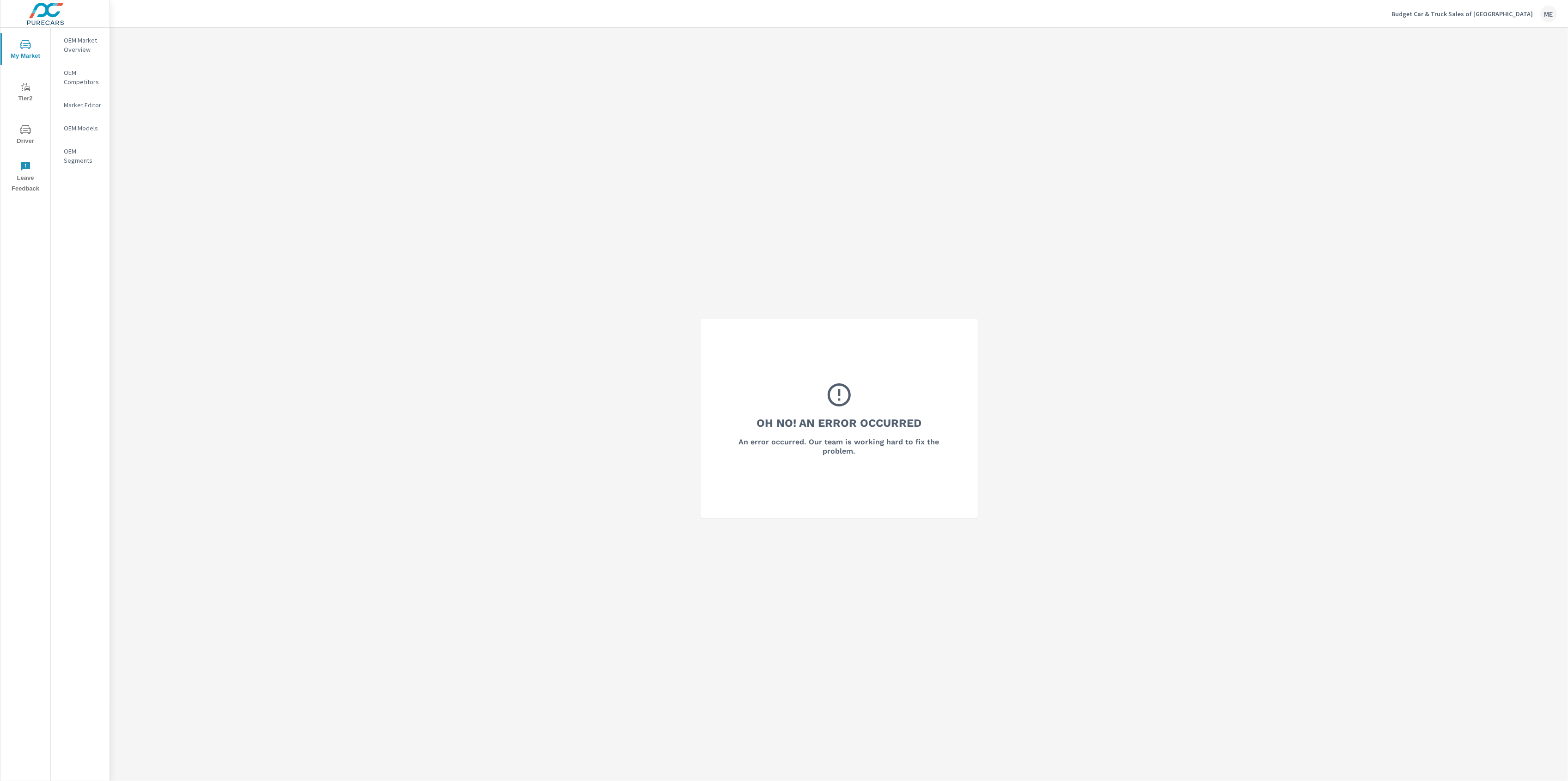
click at [105, 36] on div "OEM Market Overview" at bounding box center [79, 45] width 59 height 23
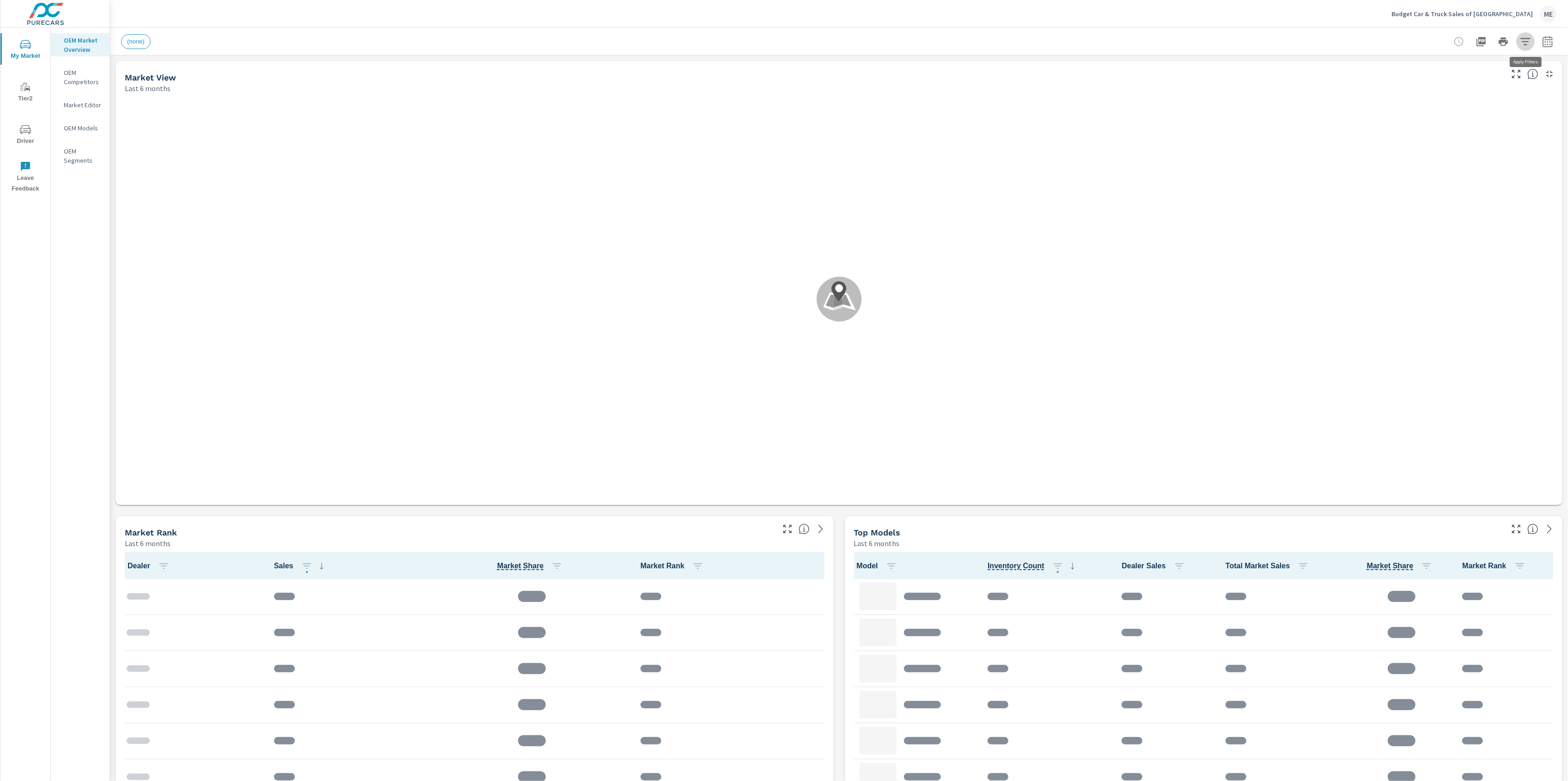
click at [1524, 40] on icon "button" at bounding box center [1525, 42] width 11 height 11
click at [1464, 65] on span "Custom Market Area" at bounding box center [1439, 65] width 59 height 22
click at [1436, 91] on span "(none)" at bounding box center [1474, 87] width 101 height 11
click at [1454, 131] on li "Distance Band" at bounding box center [1464, 129] width 140 height 23
click at [1430, 155] on span "0-10" at bounding box center [1474, 151] width 101 height 11
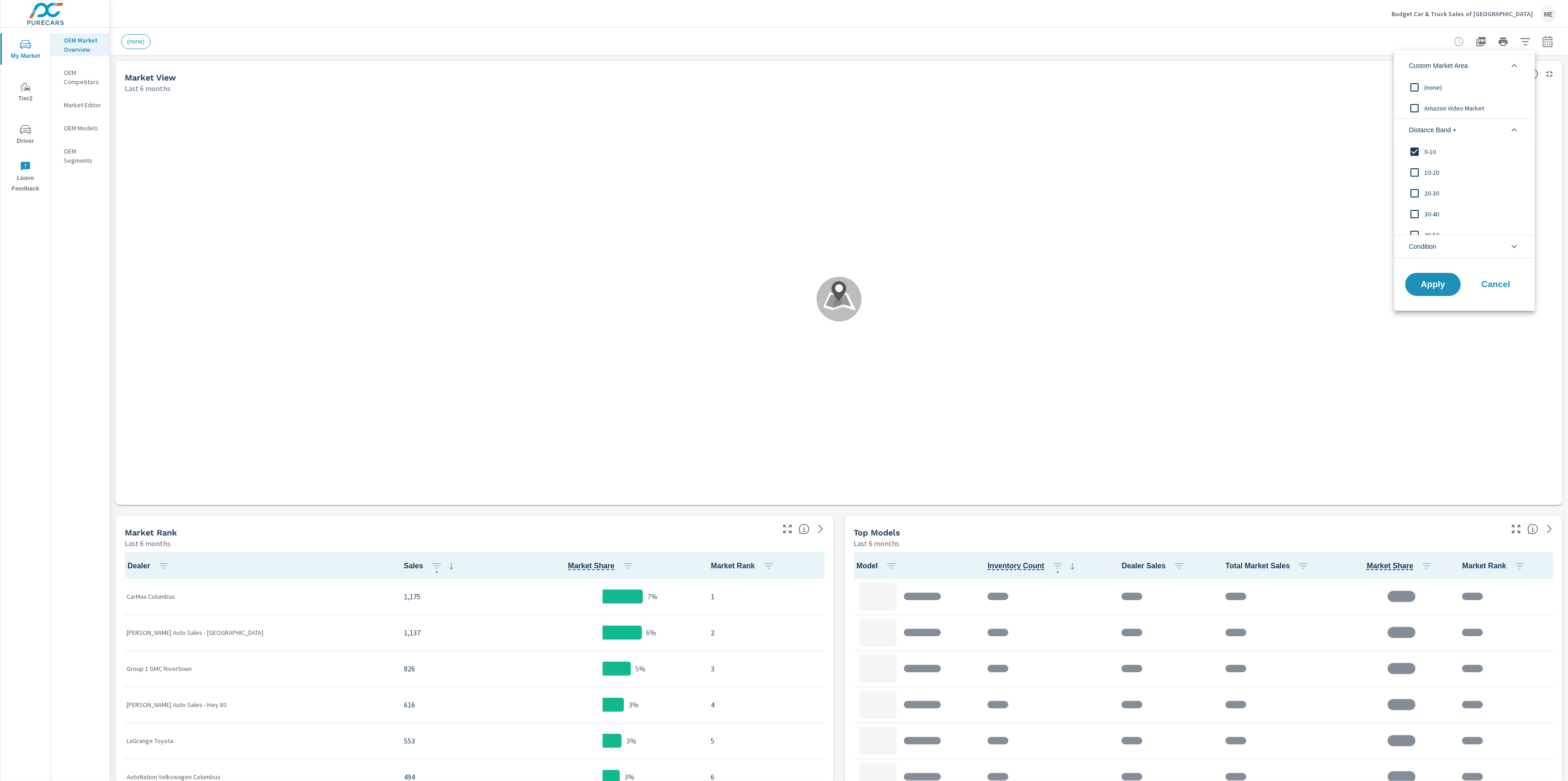
scroll to position [1, 0]
drag, startPoint x: 1442, startPoint y: 246, endPoint x: 1485, endPoint y: 258, distance: 44.6
click at [1447, 248] on li "Condition" at bounding box center [1464, 246] width 140 height 23
click at [1435, 270] on span "Used" at bounding box center [1474, 268] width 101 height 11
click at [1437, 310] on span "Apply" at bounding box center [1432, 305] width 38 height 9
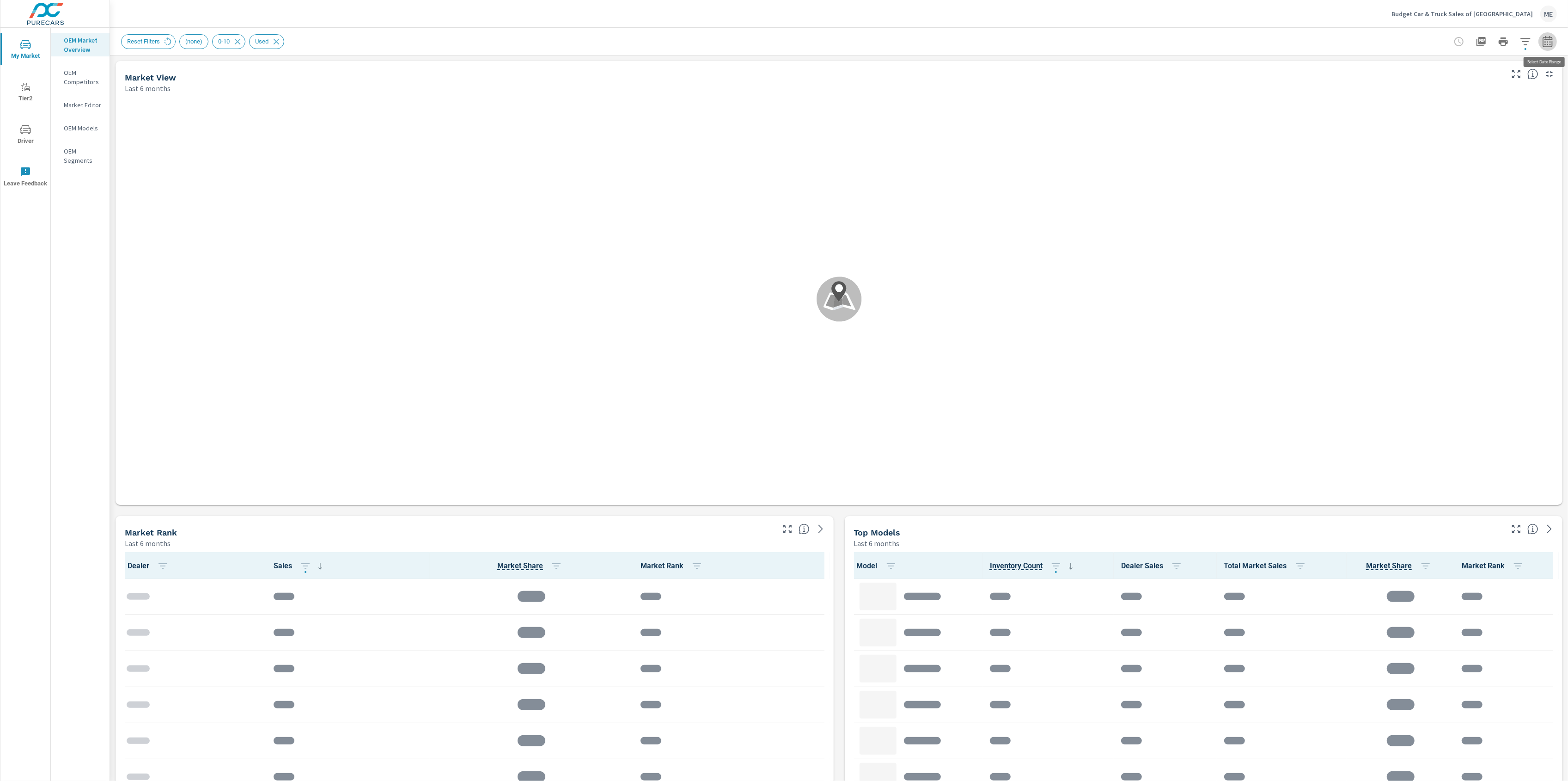
click at [1552, 45] on icon "button" at bounding box center [1547, 41] width 10 height 11
click at [1459, 132] on p "Apr" at bounding box center [1463, 131] width 10 height 9
click at [1529, 131] on div "Jun" at bounding box center [1525, 132] width 27 height 22
click at [1523, 61] on input "Apply comparison" at bounding box center [1522, 63] width 53 height 18
checkbox input "true"
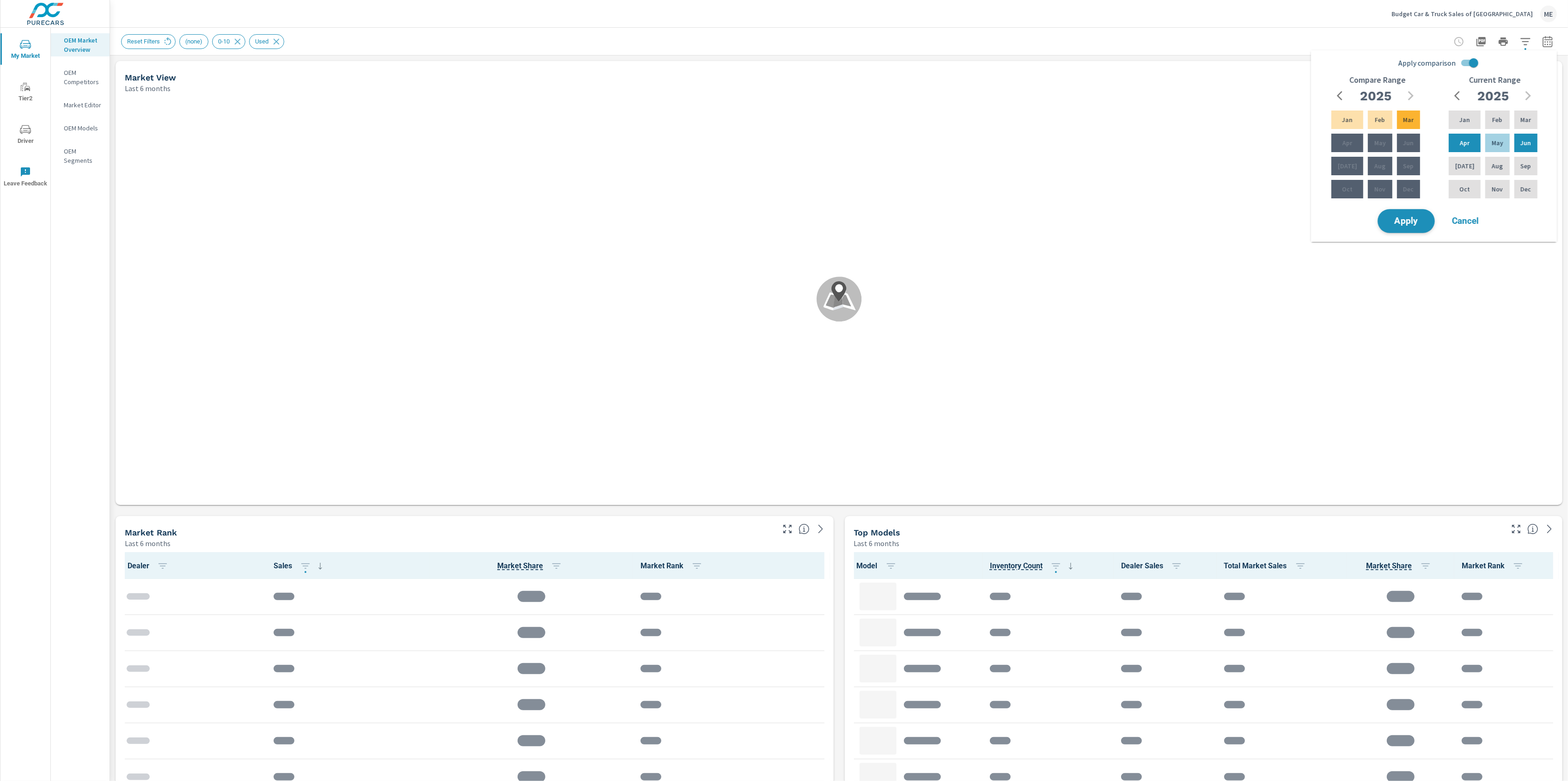
click at [1419, 227] on button "Apply" at bounding box center [1405, 220] width 57 height 24
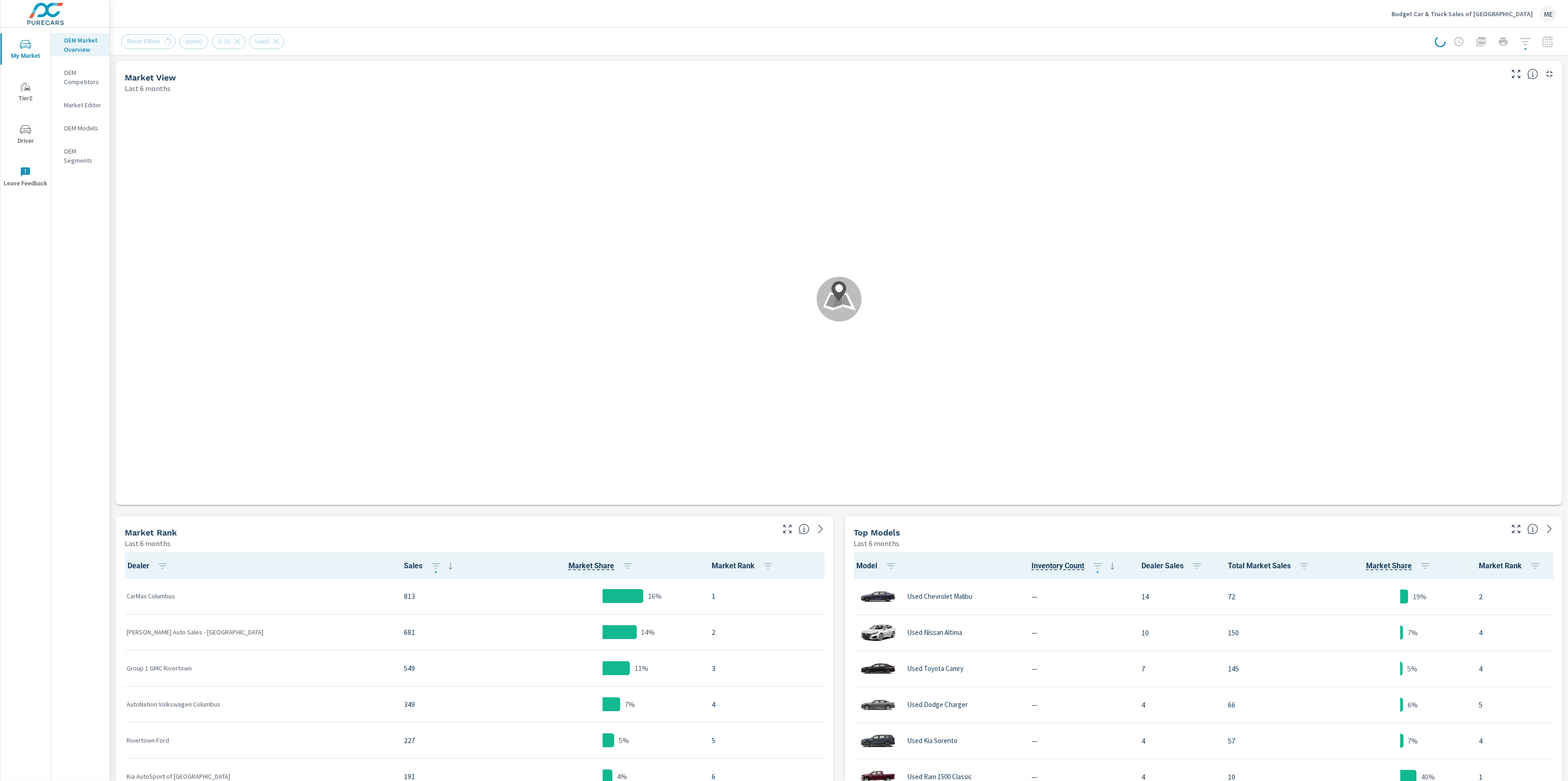
scroll to position [1, 0]
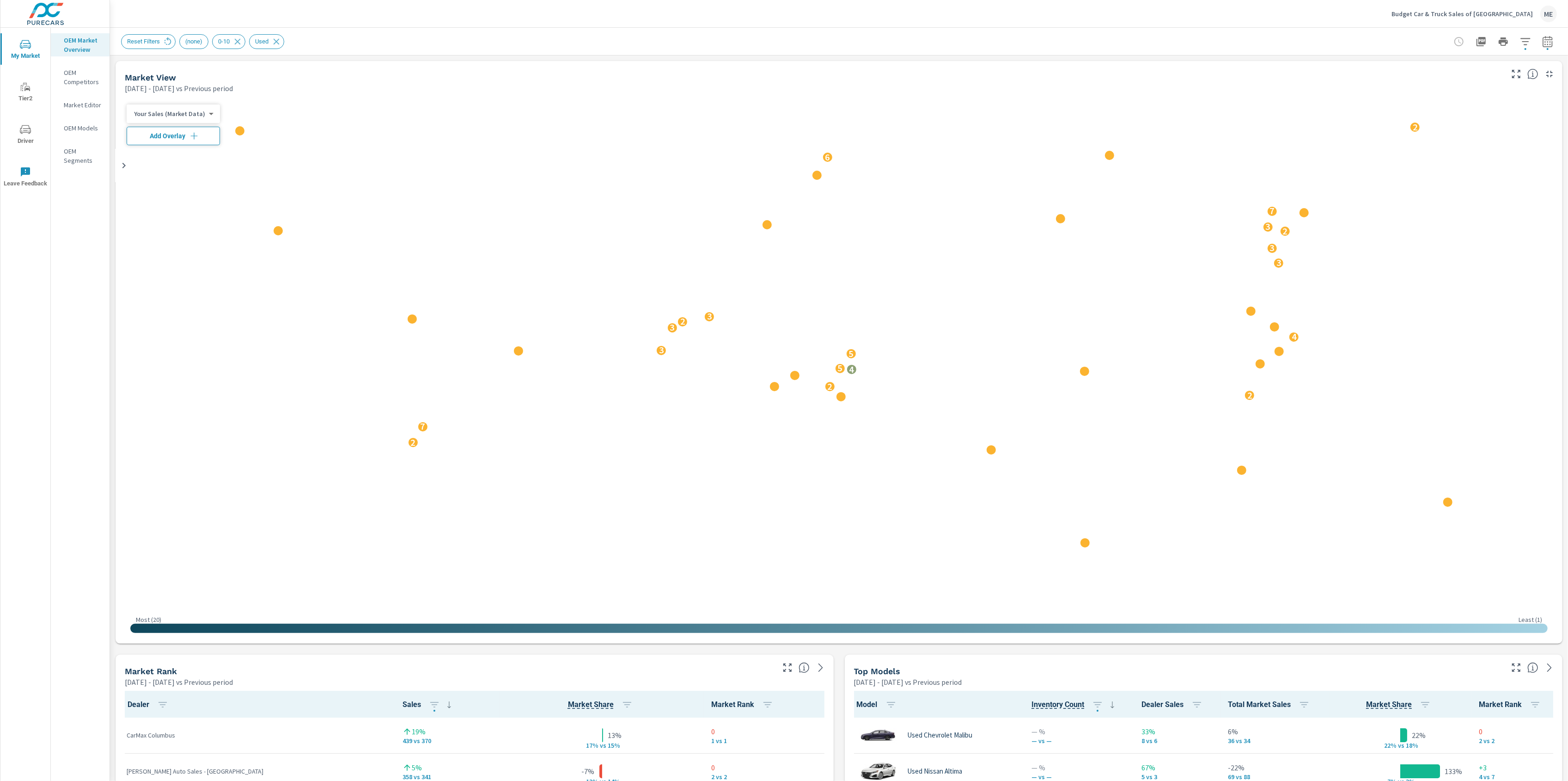
scroll to position [1, 0]
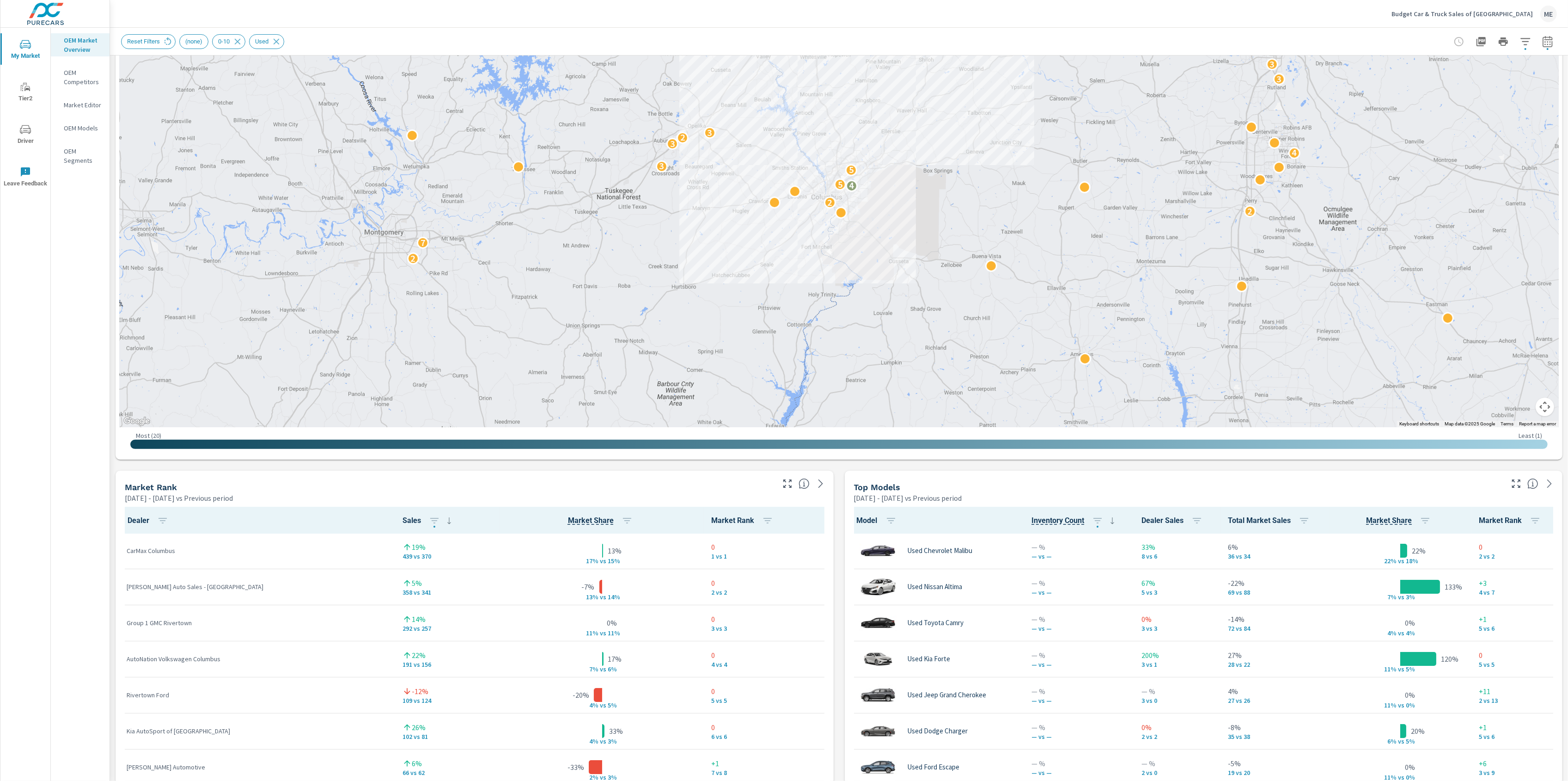
scroll to position [0, 0]
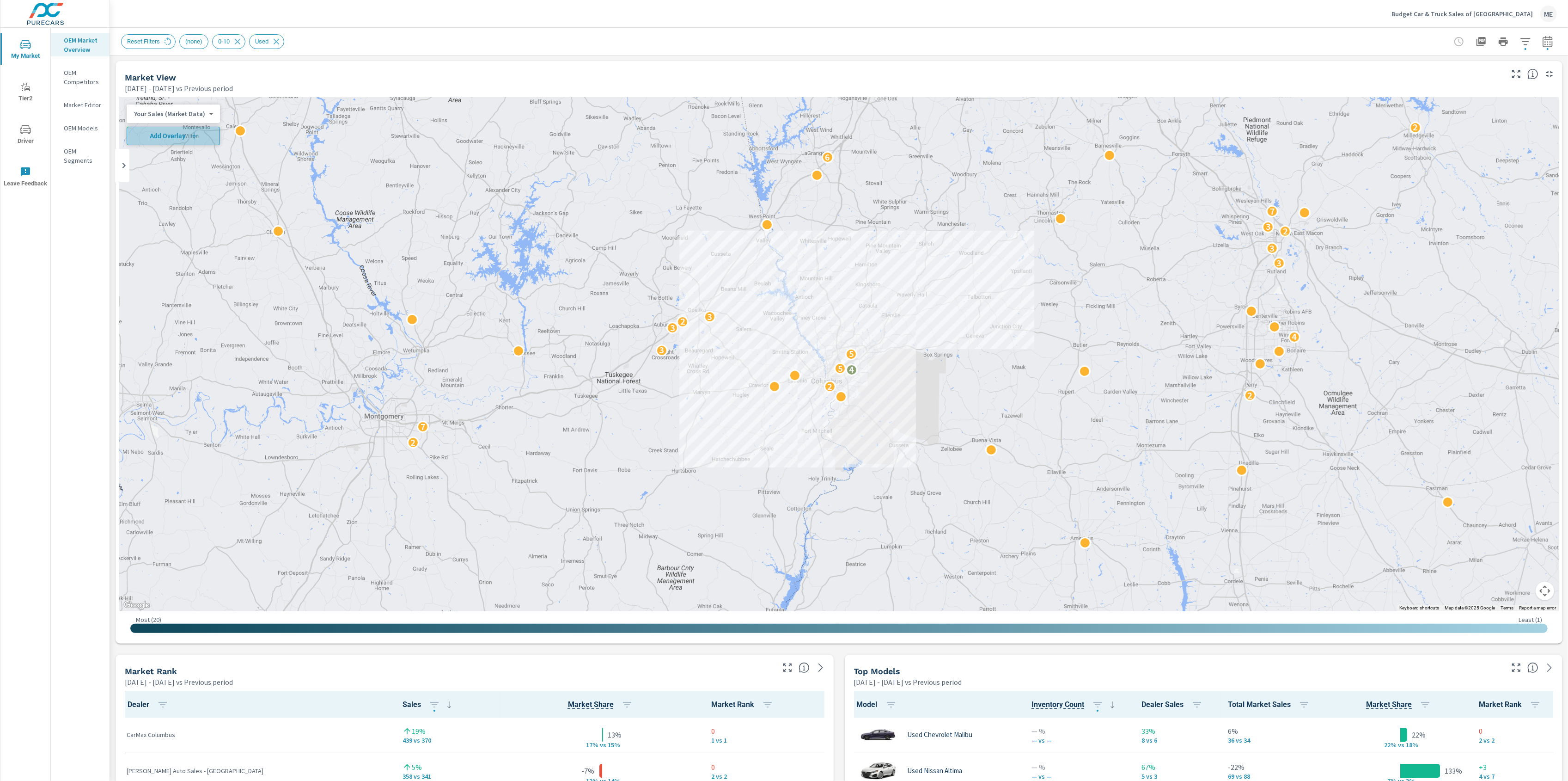
click at [180, 140] on span "Add Overlay" at bounding box center [173, 136] width 85 height 9
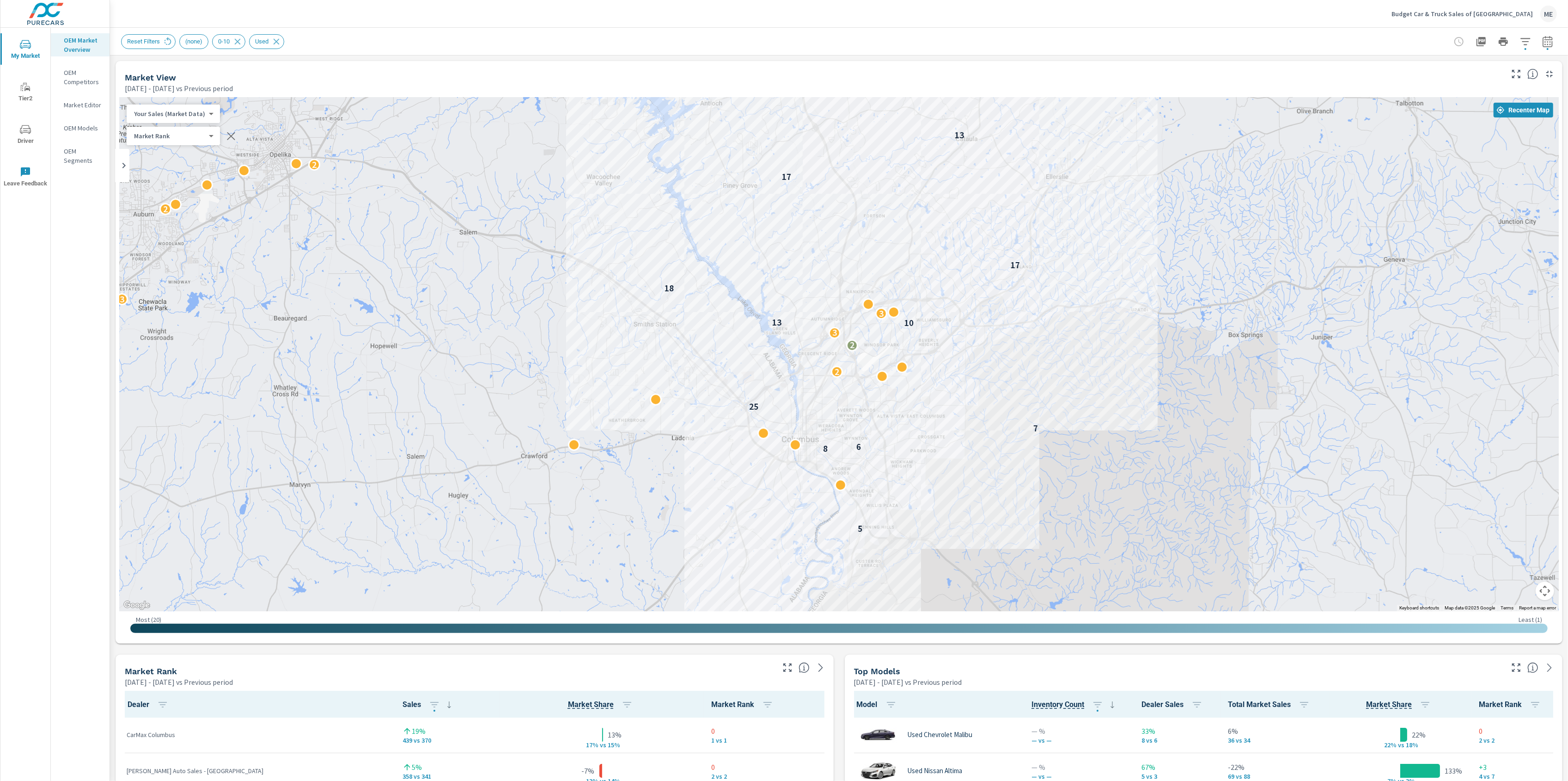
drag, startPoint x: 1207, startPoint y: 462, endPoint x: 1082, endPoint y: 499, distance: 130.4
click at [1082, 499] on div "5 8 6 7 25 2 2 3 10 13 3 3 18 17 2 17 2 13" at bounding box center [1312, 724] width 1183 height 666
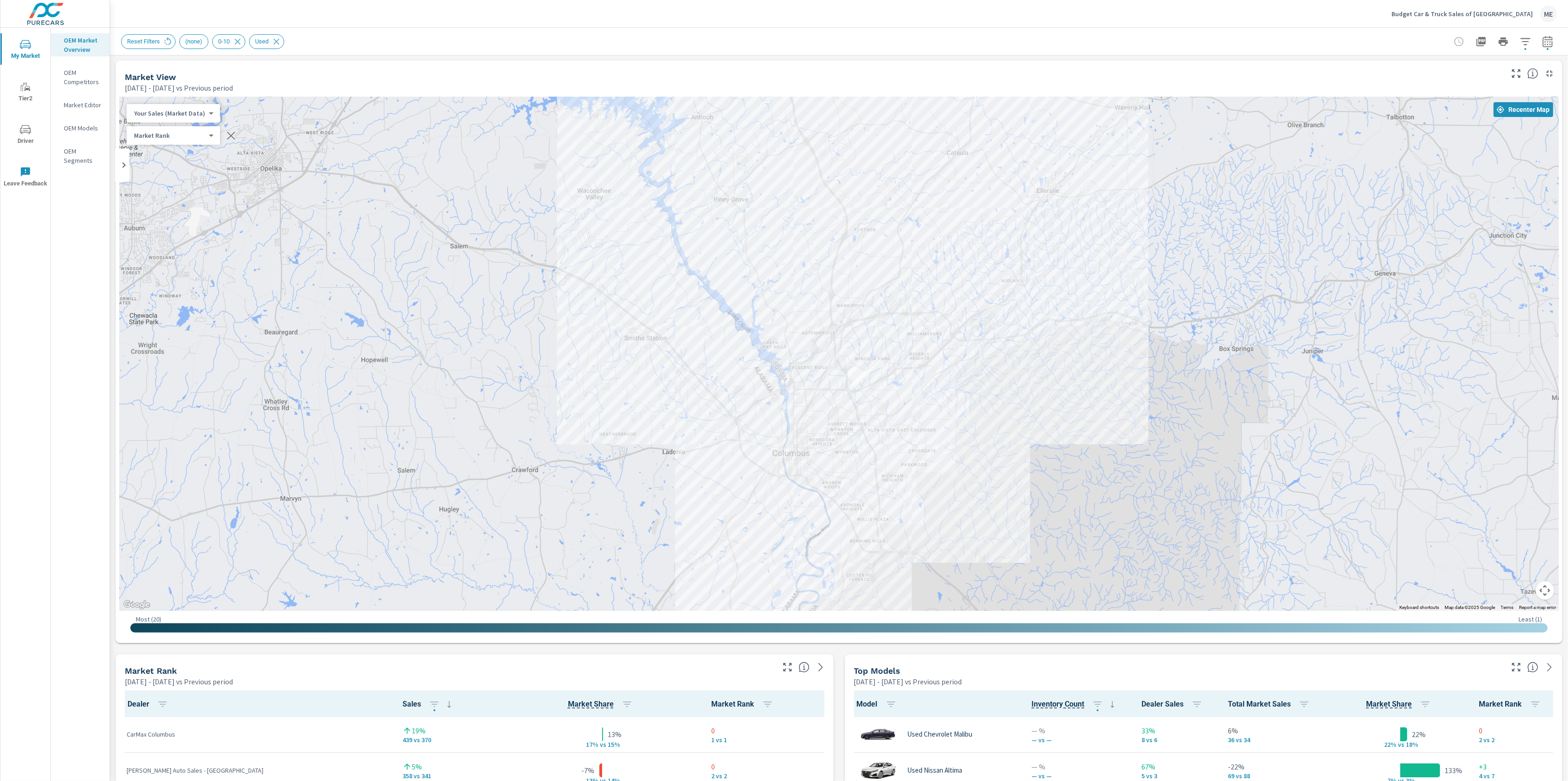
drag, startPoint x: 1102, startPoint y: 261, endPoint x: 1101, endPoint y: 299, distance: 38.0
click at [1101, 299] on div "5 8 6 7 25 2 2 3 10 13 3 3 18 17 2 17 2 13" at bounding box center [839, 353] width 1440 height 514
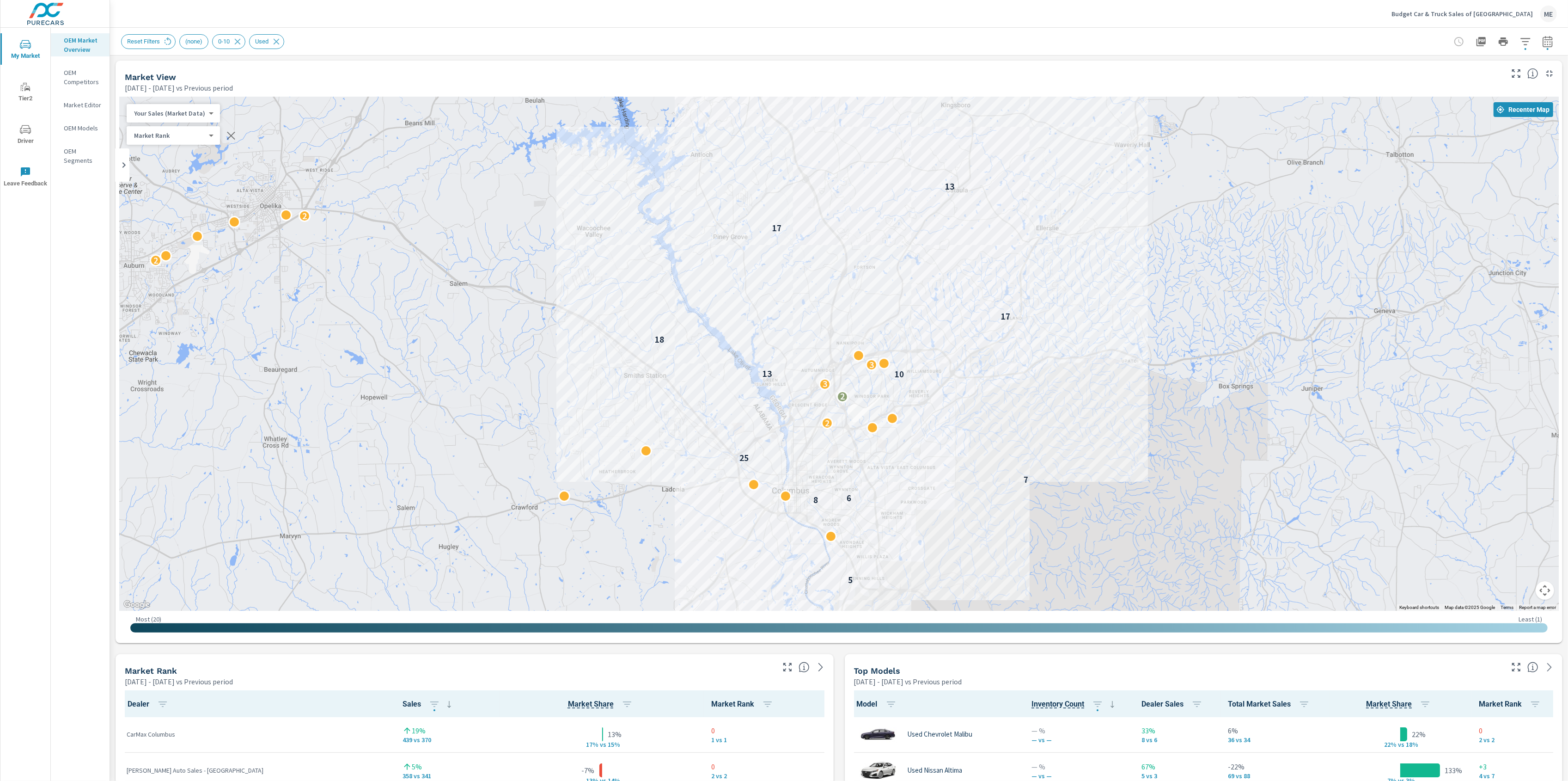
click at [1044, 30] on div "Reset Filters (none) 0-10 Used" at bounding box center [839, 41] width 1436 height 27
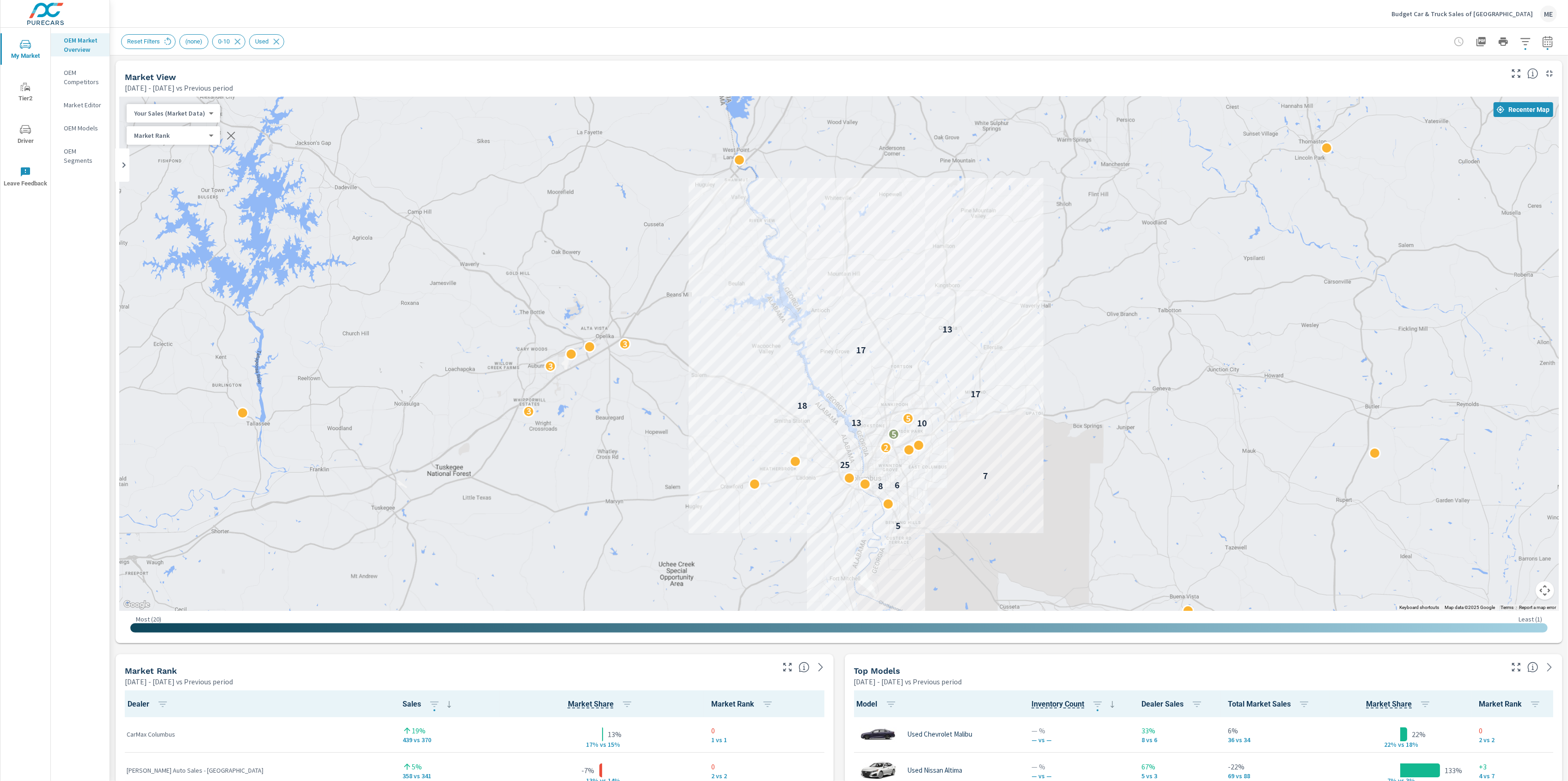
drag, startPoint x: 942, startPoint y: 521, endPoint x: 944, endPoint y: 492, distance: 29.1
click at [944, 492] on div "7 5 2 8 6 7 25 2 5 10 13 5 3 18 17 2 3 17 3 13 3 3 2 2 6 3 2 2 2 2" at bounding box center [1431, 661] width 1183 height 666
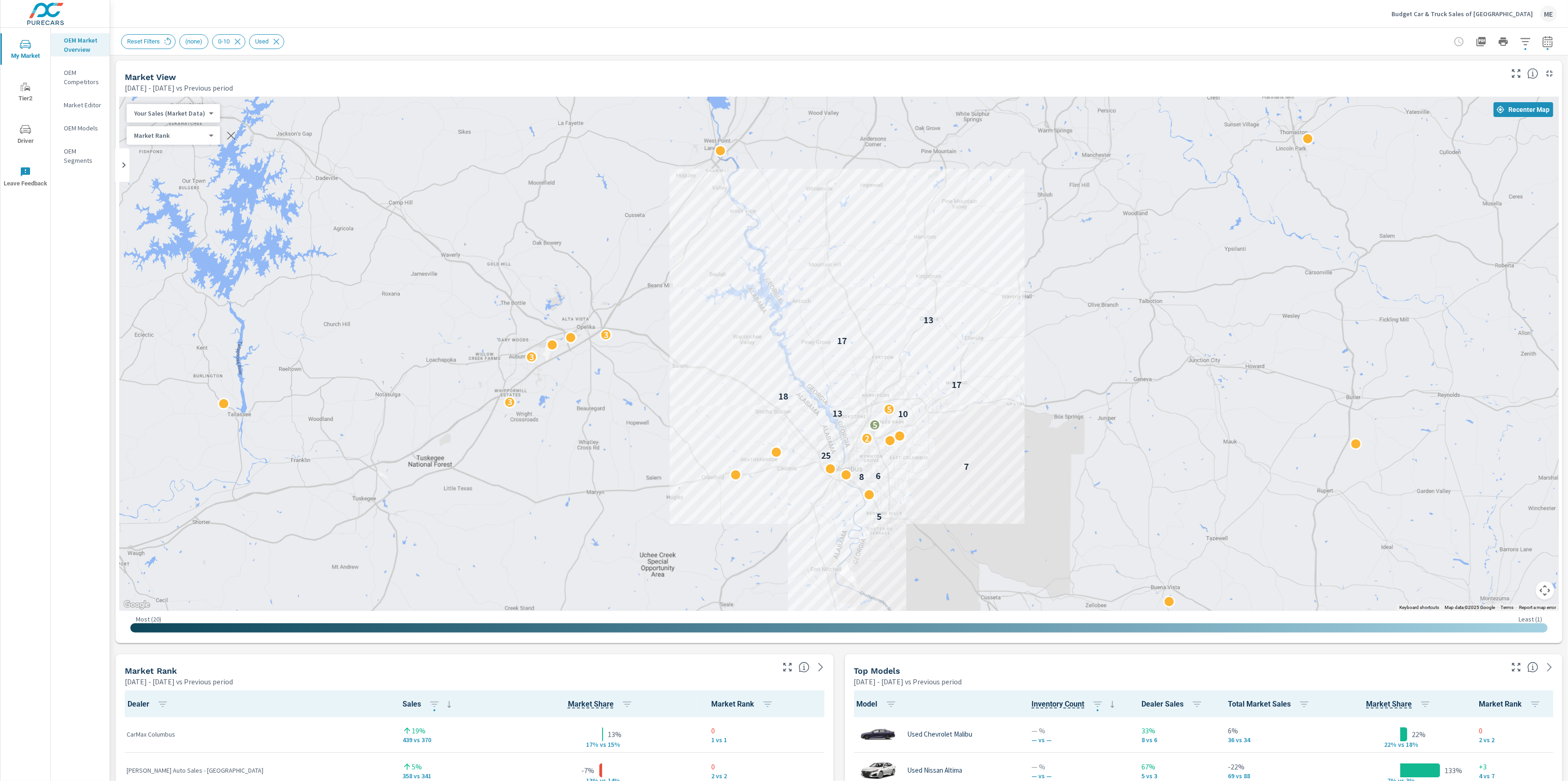
drag, startPoint x: 941, startPoint y: 554, endPoint x: 925, endPoint y: 545, distance: 18.4
click at [925, 545] on div "7 5 2 8 6 7 25 2 5 10 13 5 3 18 17 2 3 17 3 13 3 3 2 2 6 3 2 2 2 2" at bounding box center [1410, 676] width 1183 height 666
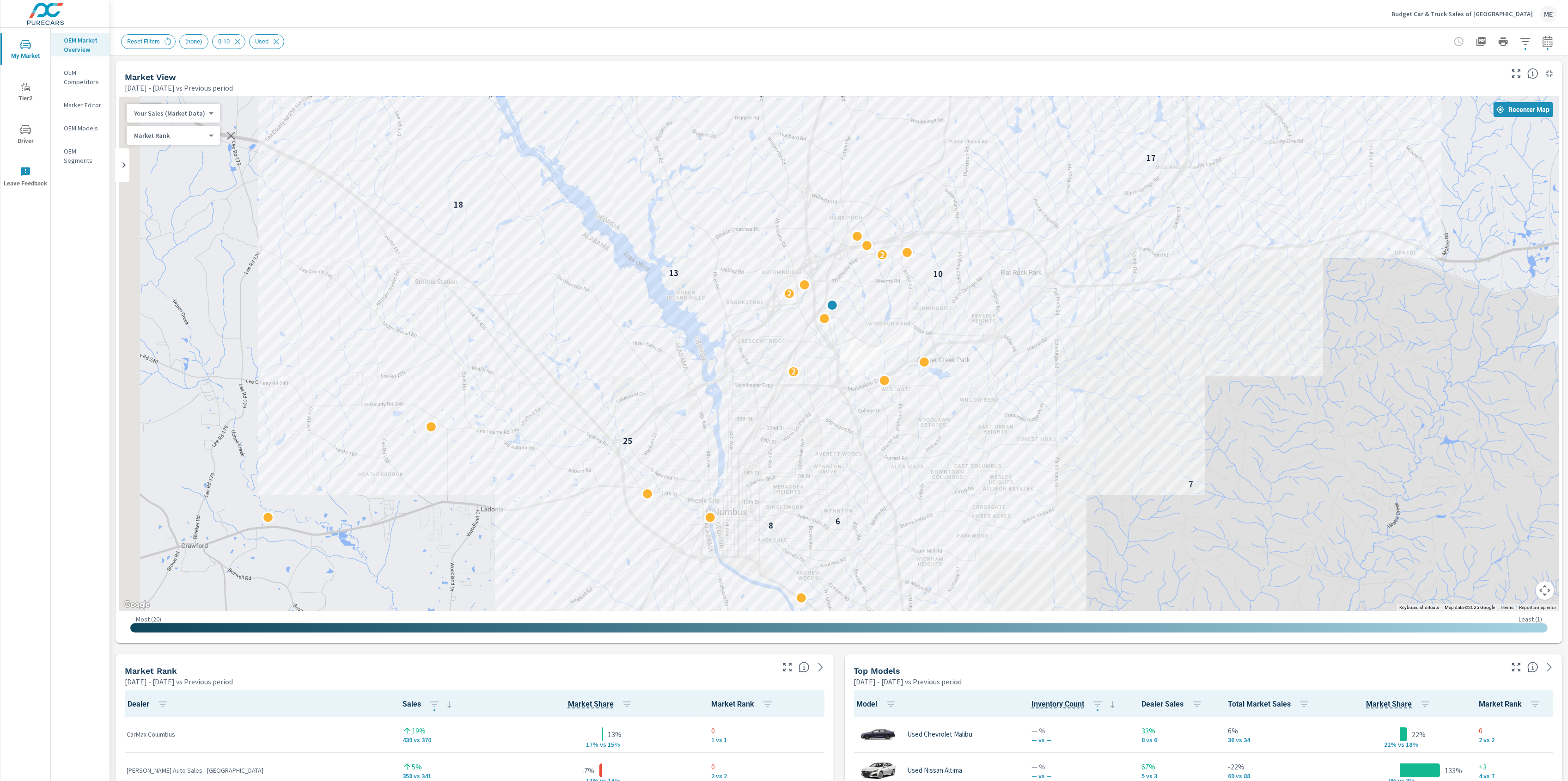
drag, startPoint x: 1035, startPoint y: 293, endPoint x: 1067, endPoint y: 278, distance: 35.3
click at [1067, 278] on div "5 8 6 7 25 2 2 10 13 2 18 17 17 13" at bounding box center [839, 353] width 1440 height 514
click at [1100, 43] on div "Reset Filters (none) 0-10 Used" at bounding box center [774, 42] width 1306 height 15
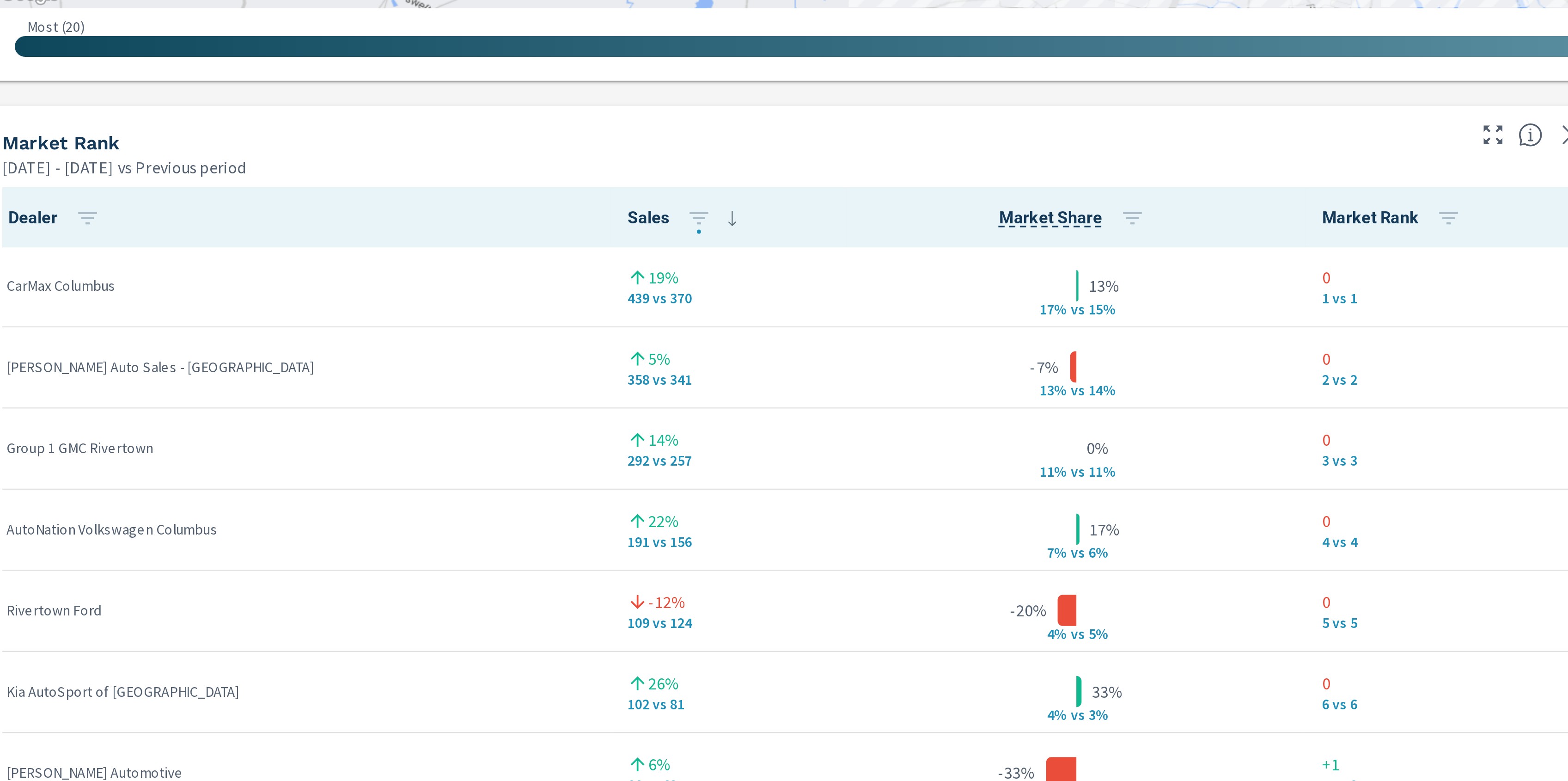
scroll to position [389, 0]
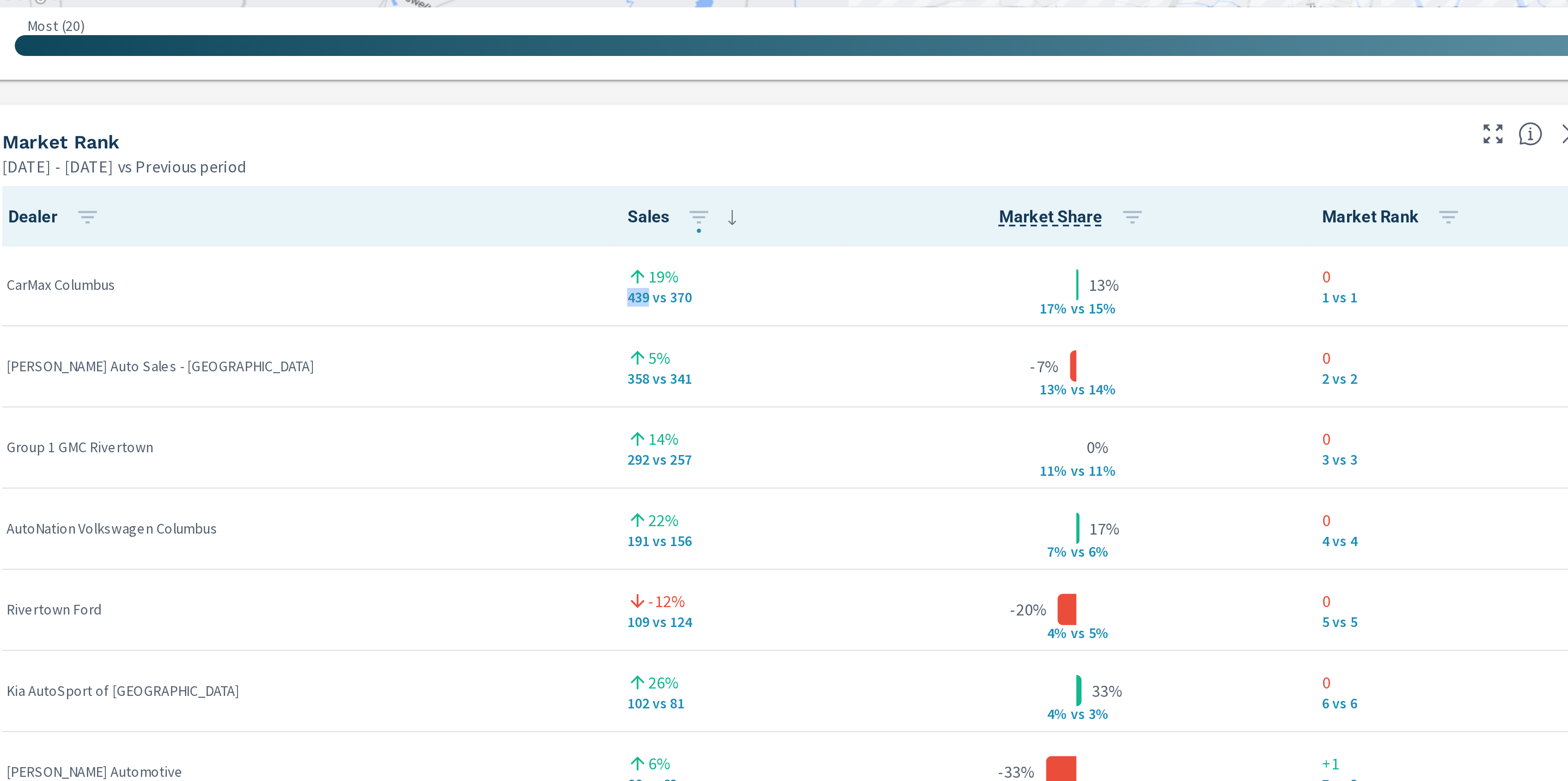
drag, startPoint x: 389, startPoint y: 351, endPoint x: 398, endPoint y: 351, distance: 9.0
click at [402, 351] on p "439 vs 370" at bounding box center [447, 351] width 90 height 7
click at [613, 357] on div "13% 17% v s 15%" at bounding box center [602, 345] width 189 height 28
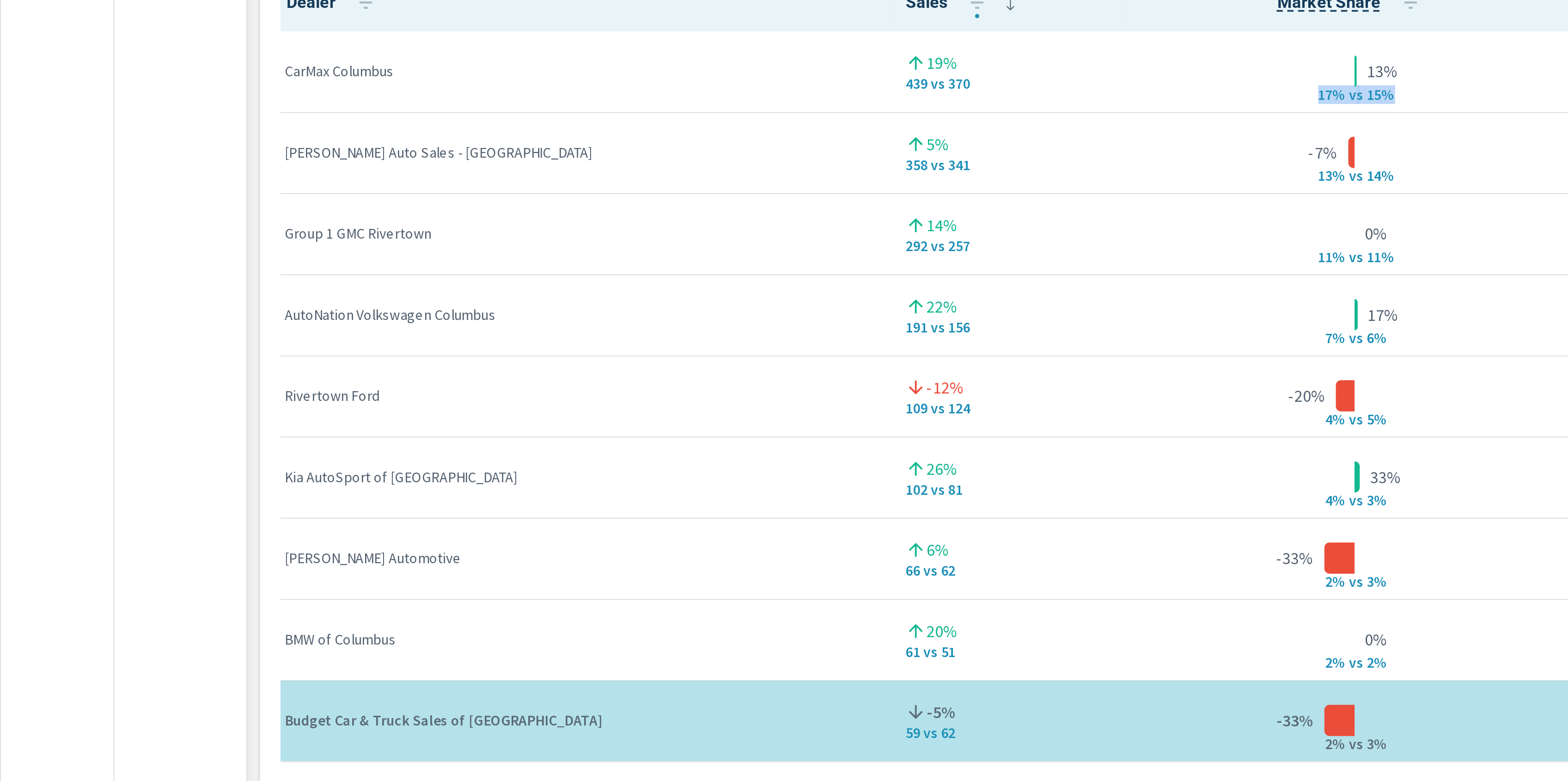
scroll to position [483, 0]
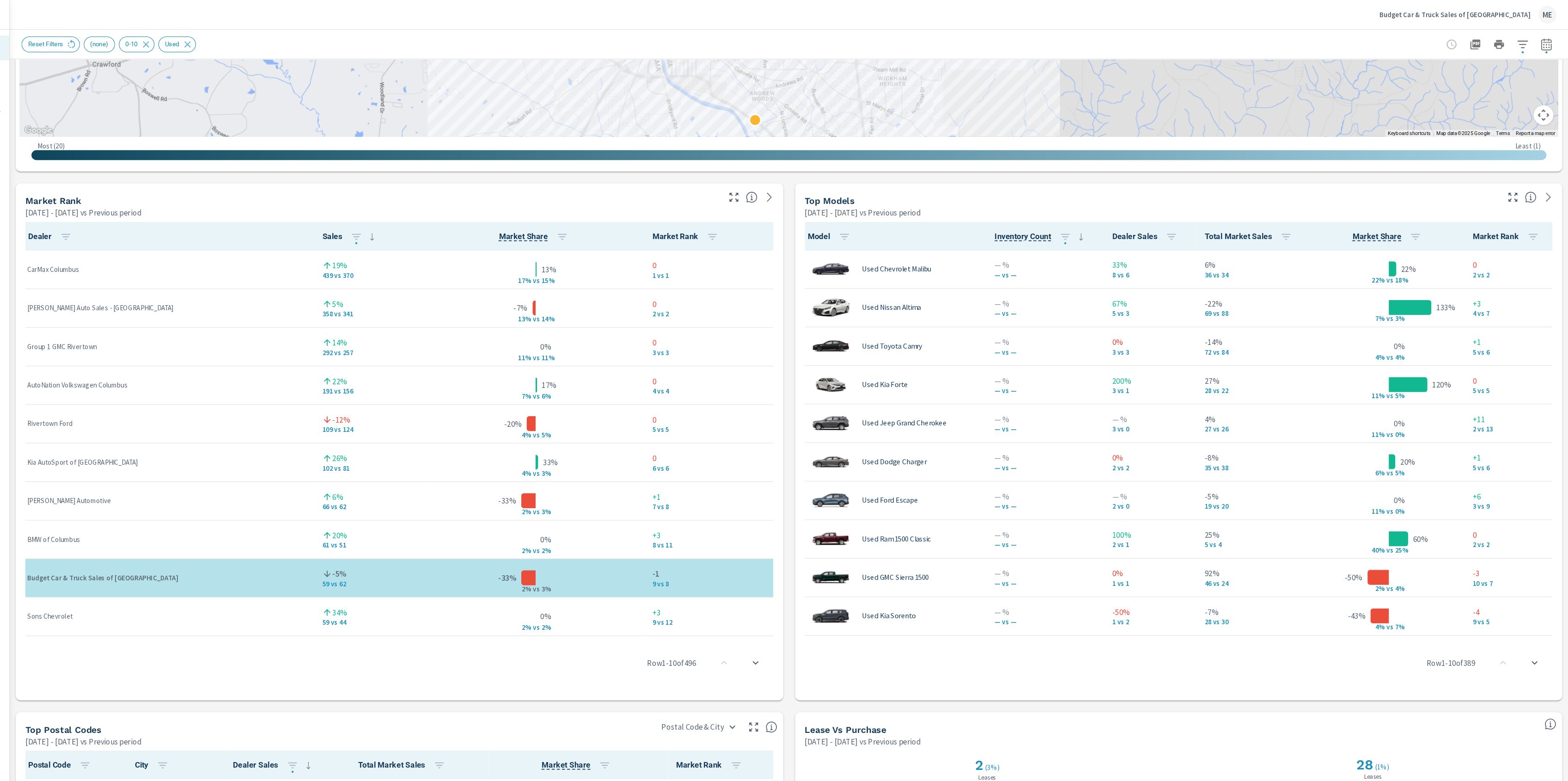
click at [842, 460] on div "Market View Apr 01, 2025 - Jun 30, 2025 vs Previous period ← Move left → Move r…" at bounding box center [839, 364] width 1458 height 1583
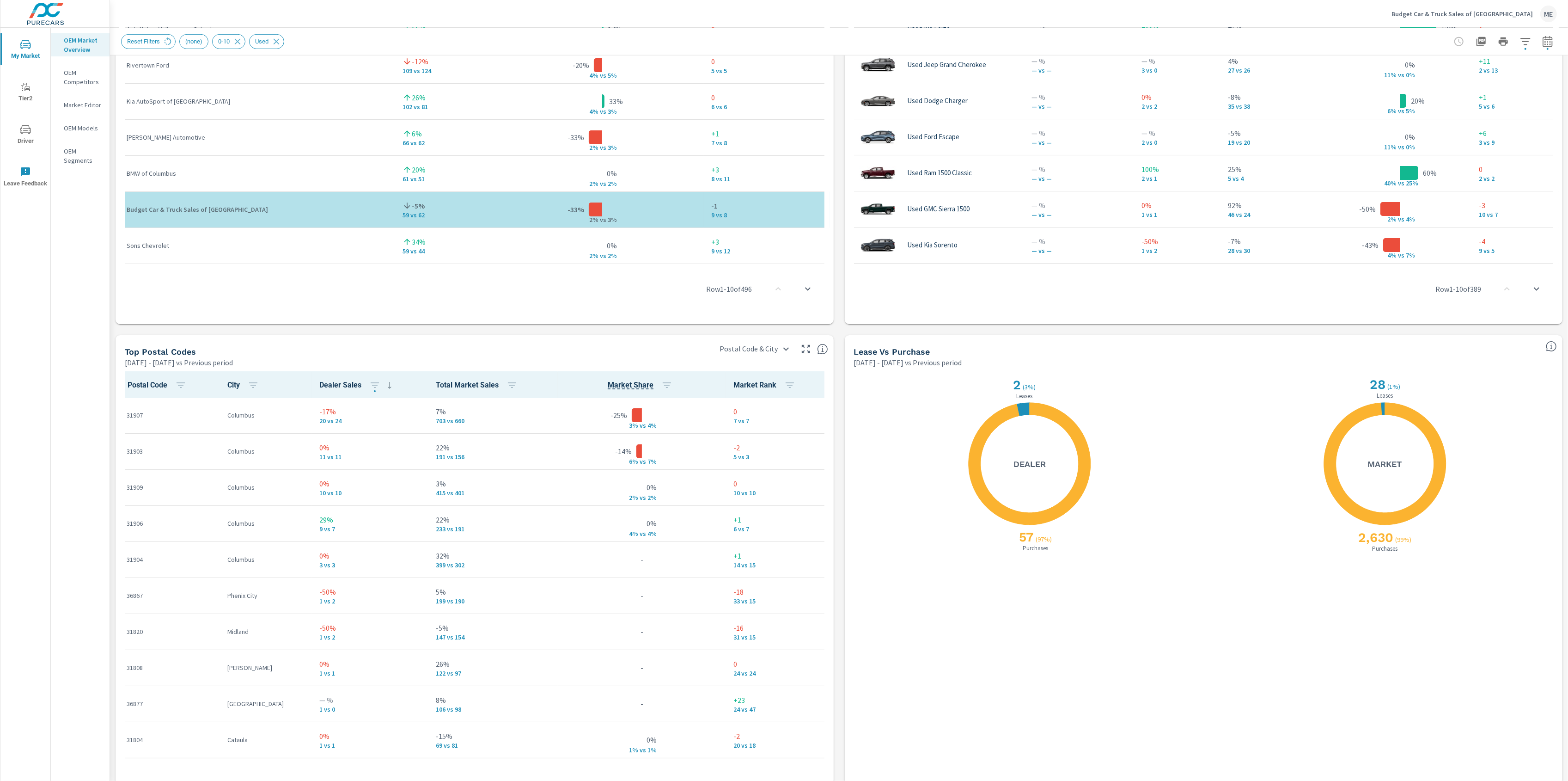
scroll to position [811, 0]
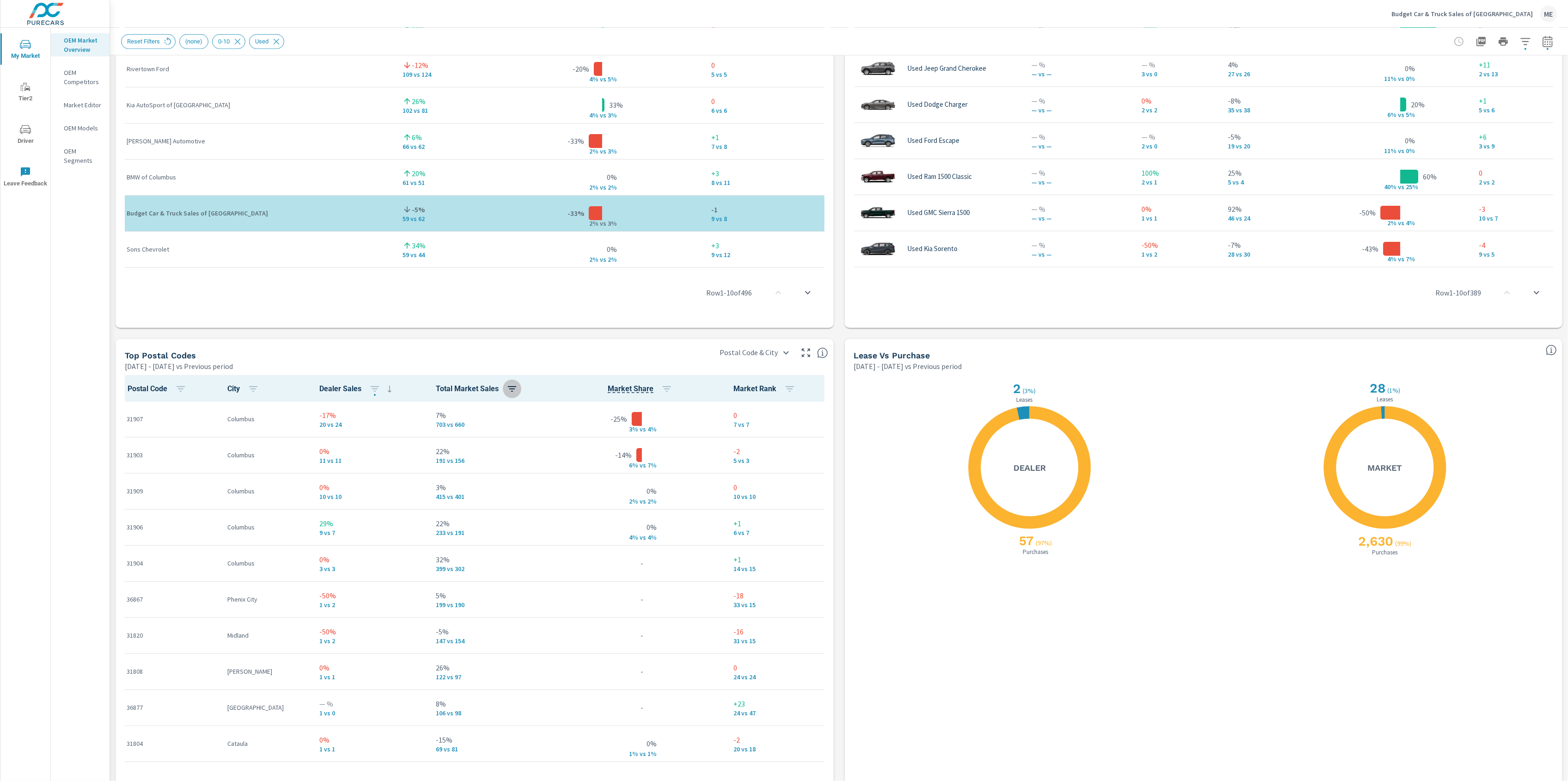
click at [506, 387] on icon "button" at bounding box center [511, 388] width 11 height 11
drag, startPoint x: 443, startPoint y: 429, endPoint x: 473, endPoint y: 440, distance: 32.0
click at [444, 429] on p "ASC" at bounding box center [439, 427] width 11 height 9
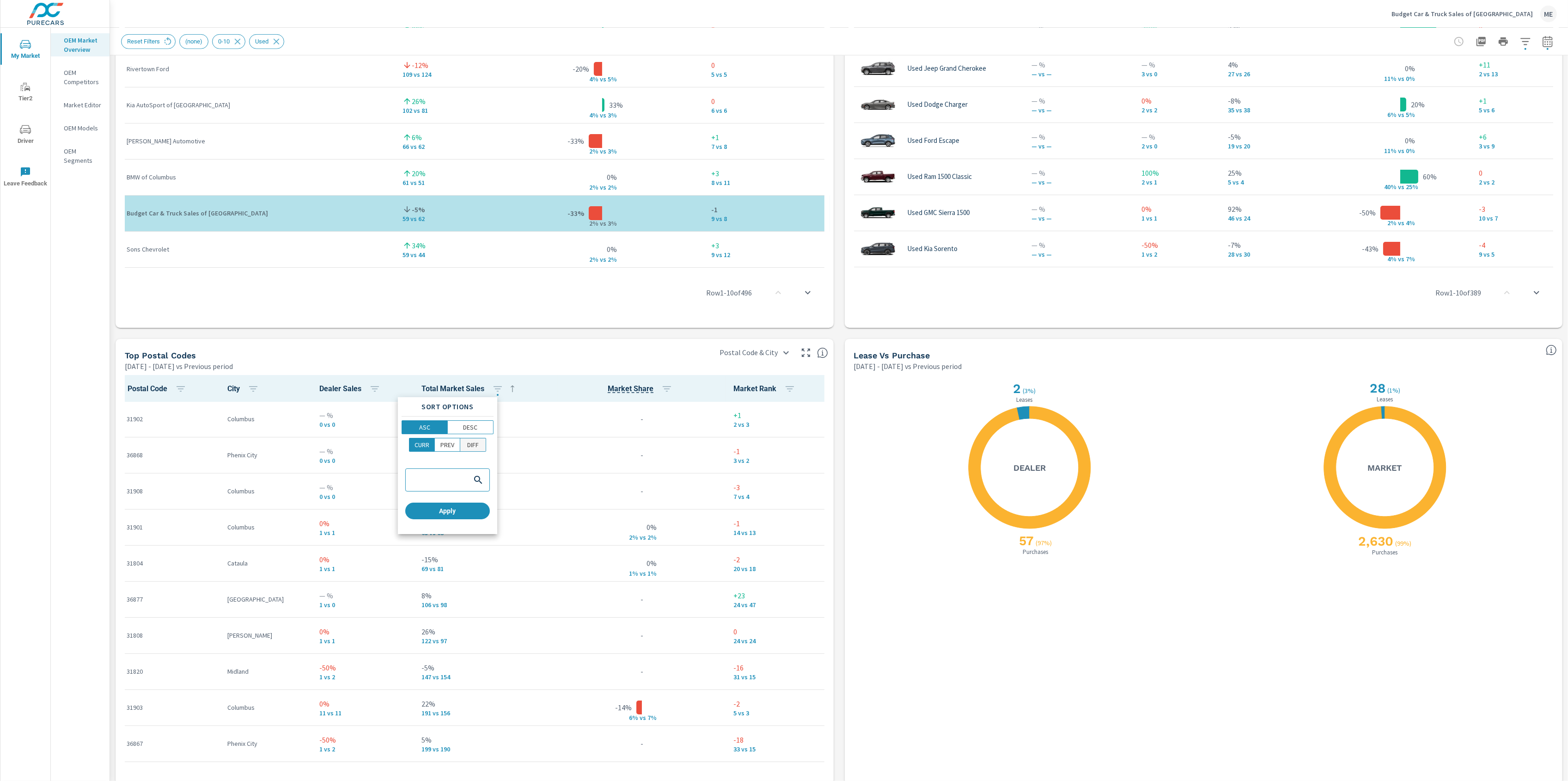
click at [485, 442] on button "DIFF" at bounding box center [473, 445] width 26 height 14
click at [468, 514] on span "Apply" at bounding box center [447, 510] width 77 height 8
click at [832, 522] on div "Postal Code City Dealer Sales Total Market Sales Market Share Market Rank 31902…" at bounding box center [475, 597] width 718 height 451
click at [840, 342] on div "Market View Apr 01, 2025 - Jun 30, 2025 vs Previous period ← Move left → Move r…" at bounding box center [839, 36] width 1458 height 1583
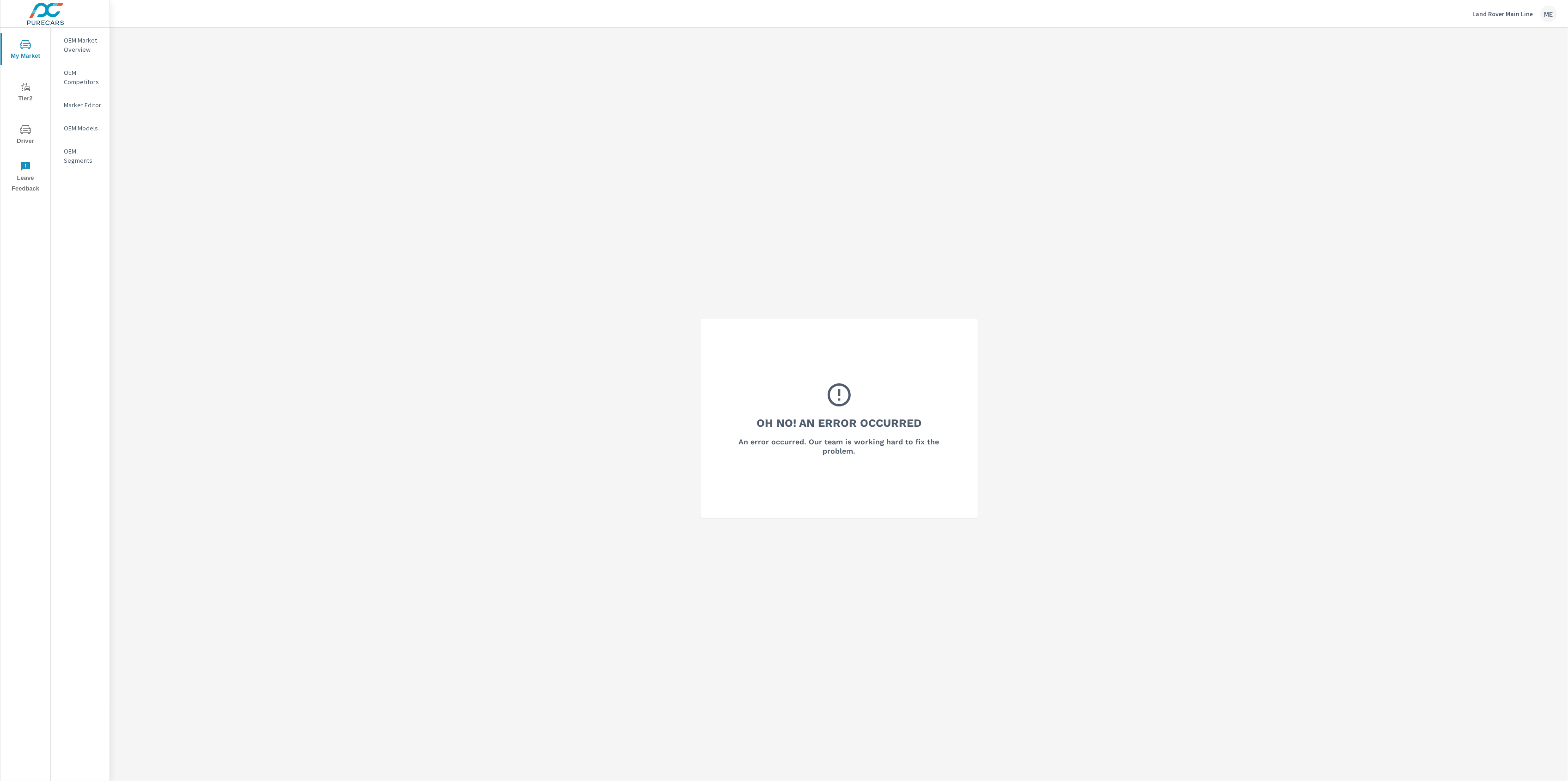
click at [86, 39] on p "OEM Market Overview" at bounding box center [83, 45] width 39 height 19
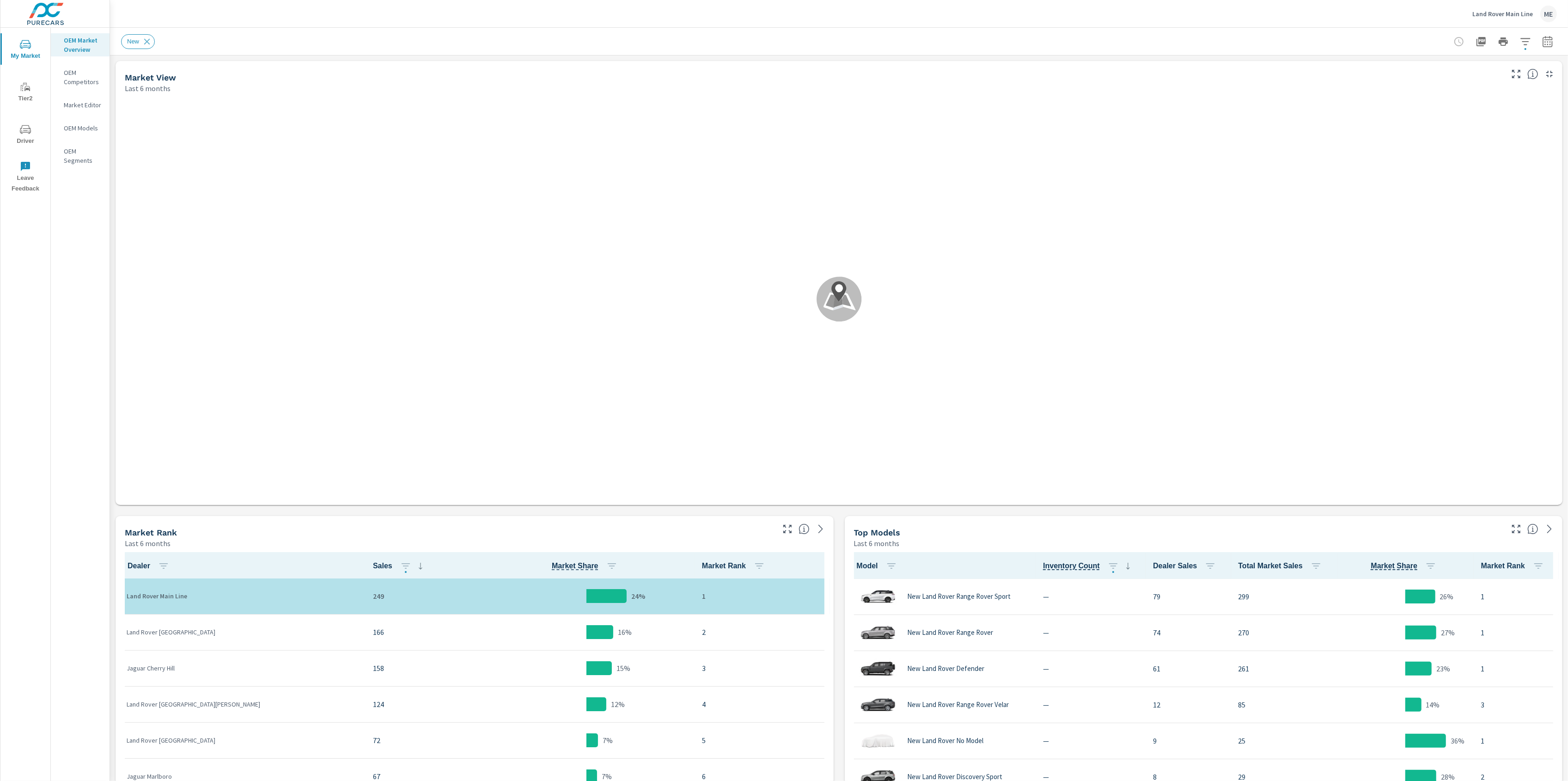
scroll to position [1, 0]
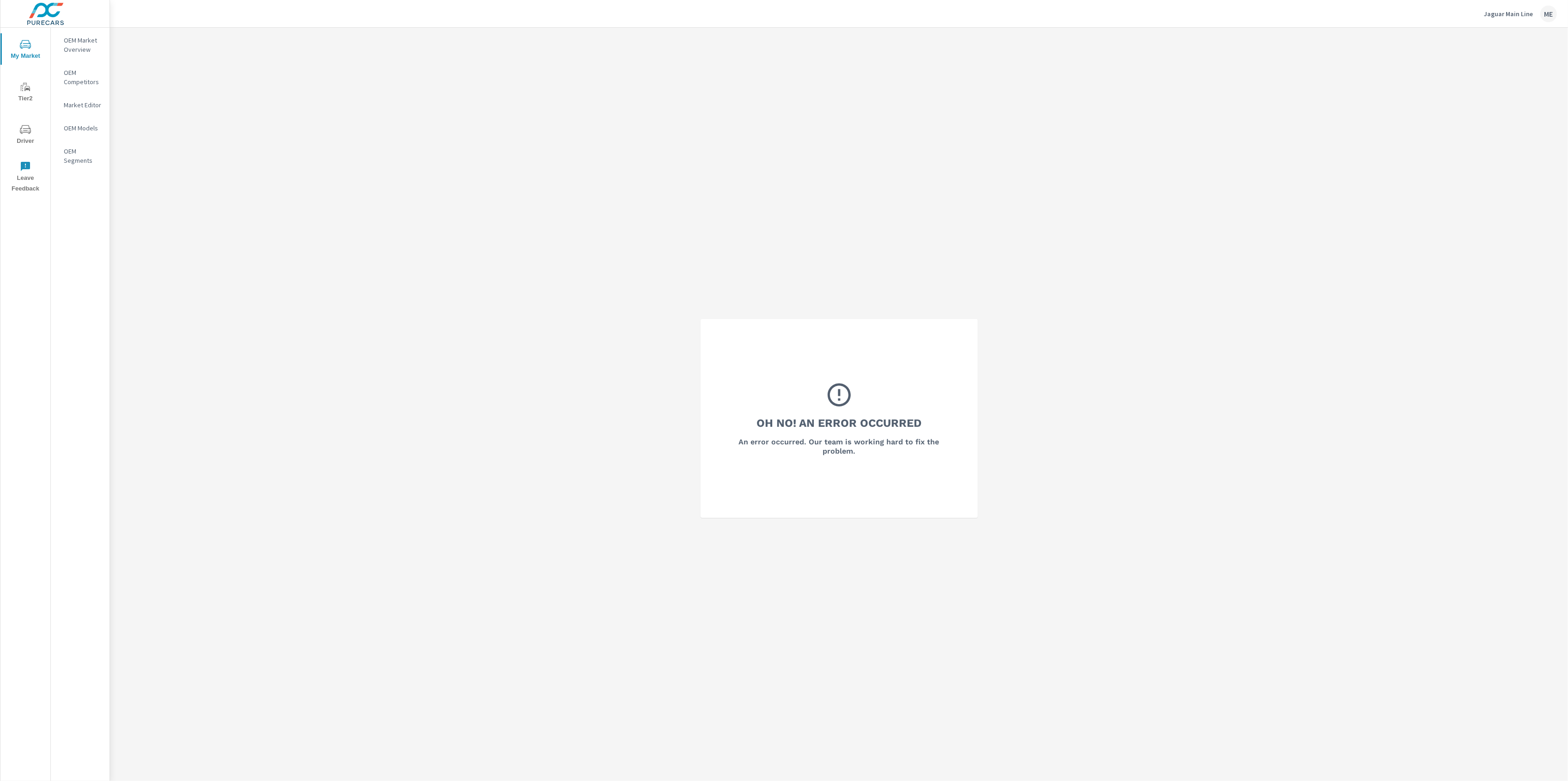
click at [80, 36] on p "OEM Market Overview" at bounding box center [83, 45] width 39 height 19
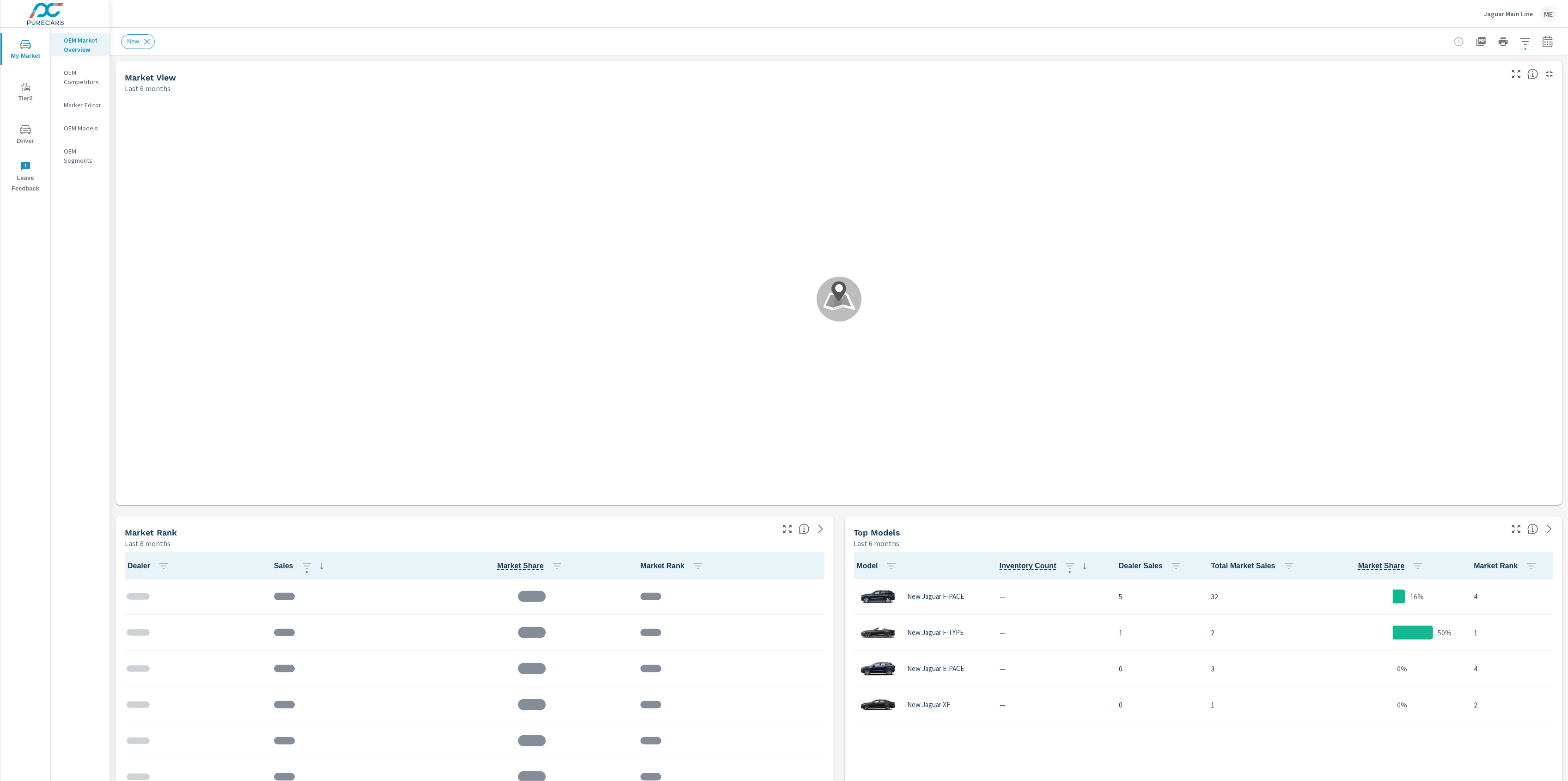
scroll to position [1, 0]
